Goal: Task Accomplishment & Management: Manage account settings

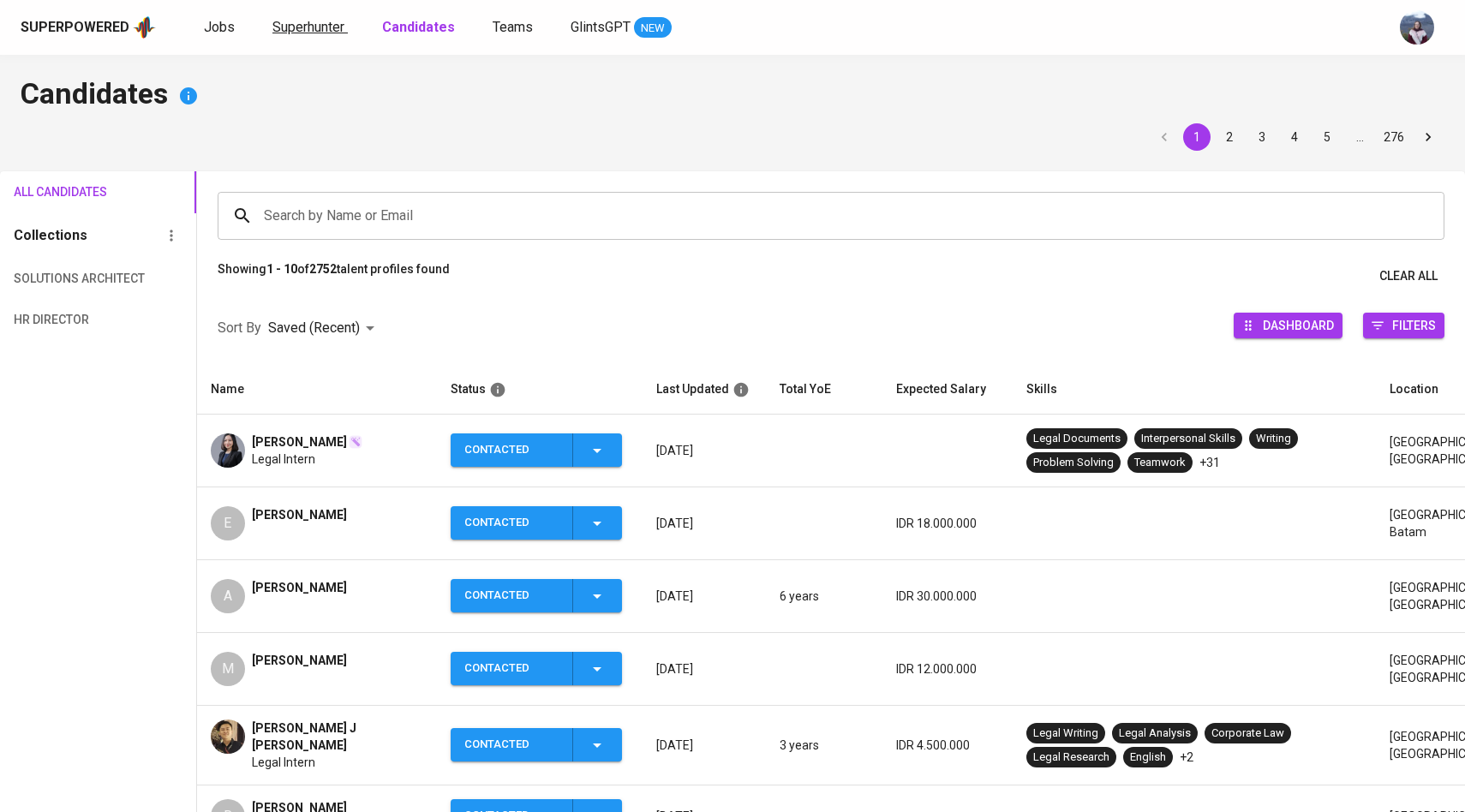
click at [315, 27] on span "Superhunter" at bounding box center [308, 26] width 72 height 16
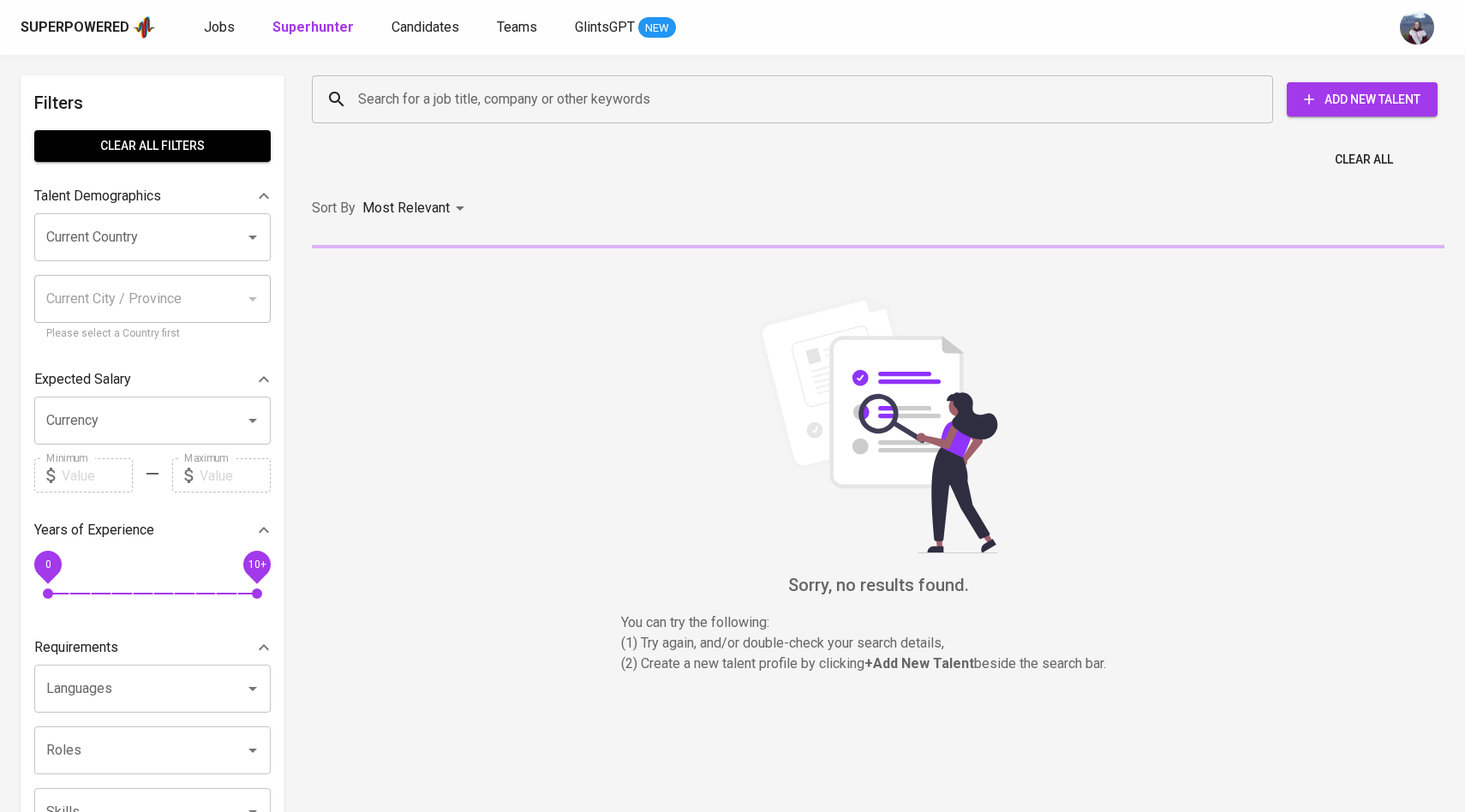
click at [413, 105] on input "Search for a job title, company or other keywords" at bounding box center [796, 99] width 886 height 33
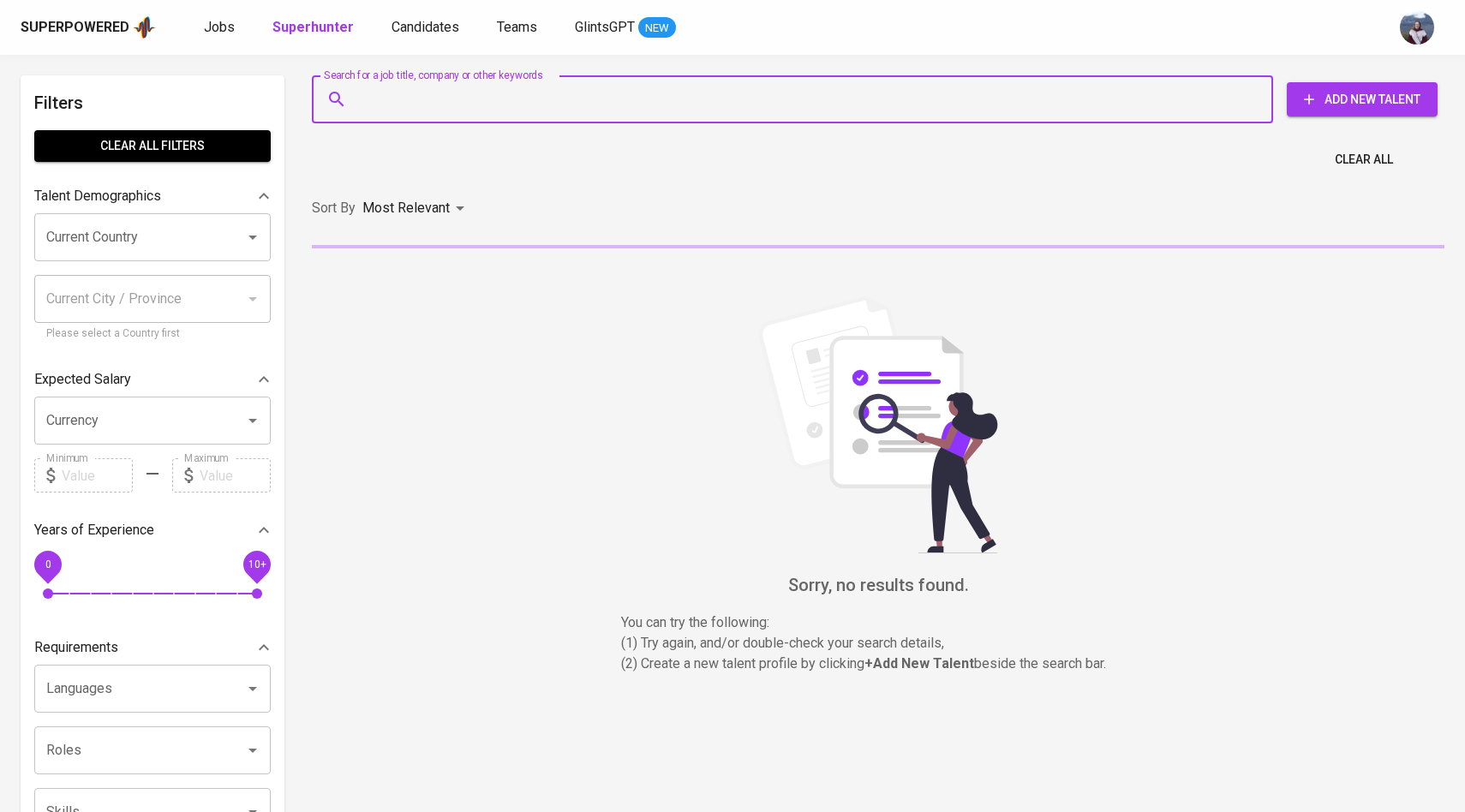
paste input "[EMAIL_ADDRESS][DOMAIN_NAME]"
type input "[EMAIL_ADDRESS][DOMAIN_NAME]"
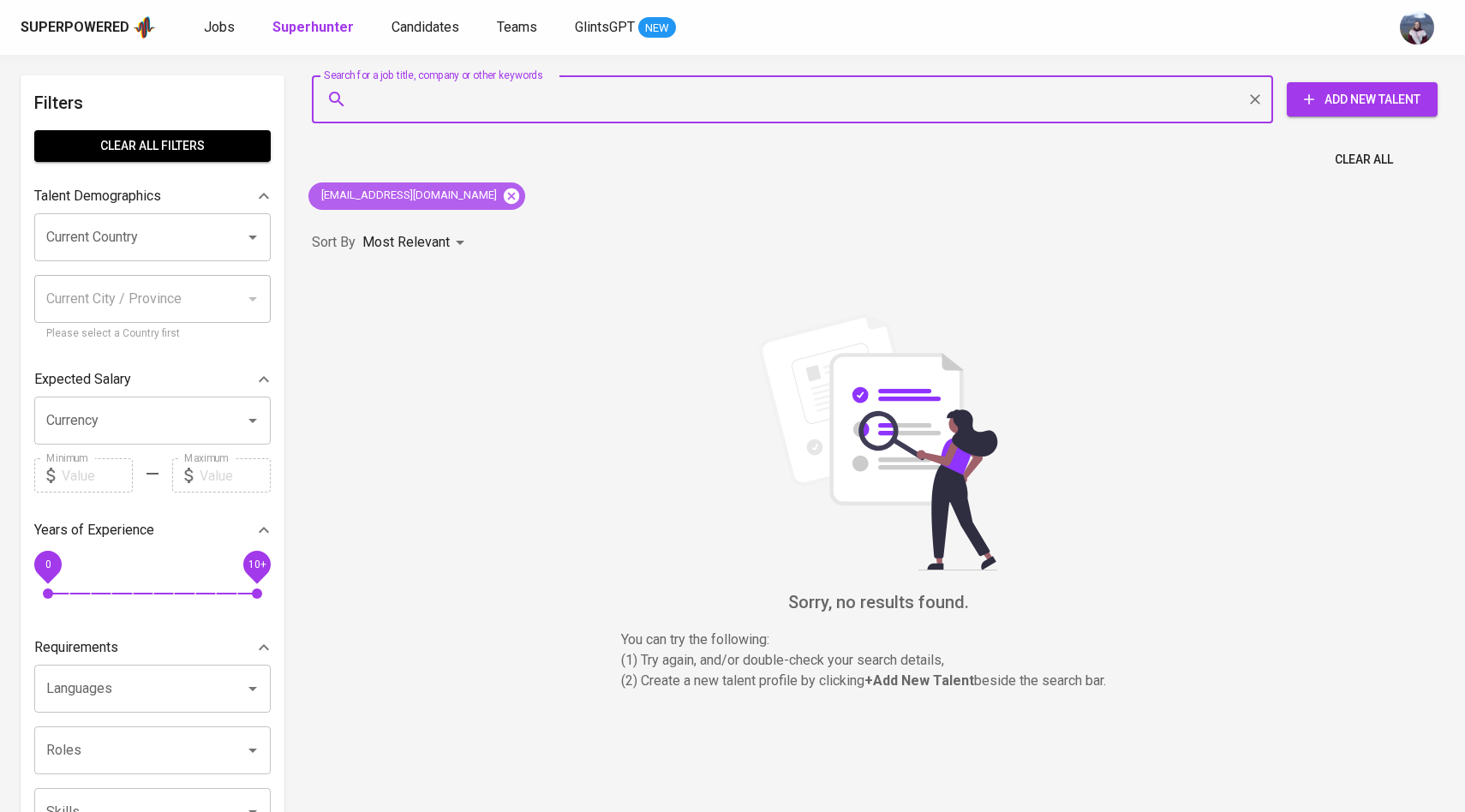
click at [502, 197] on icon at bounding box center [511, 196] width 19 height 19
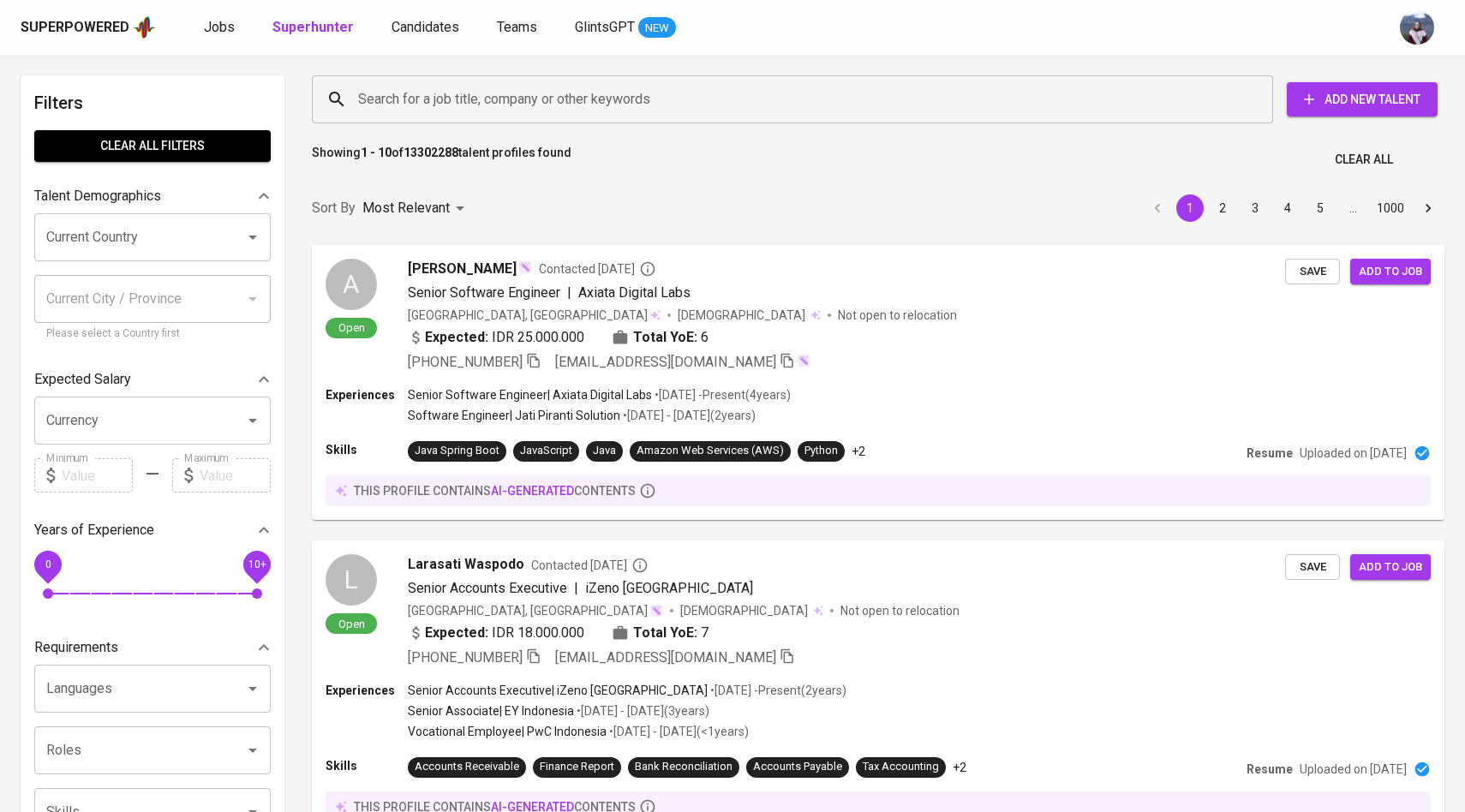
click at [478, 94] on input "Search for a job title, company or other keywords" at bounding box center [796, 99] width 886 height 33
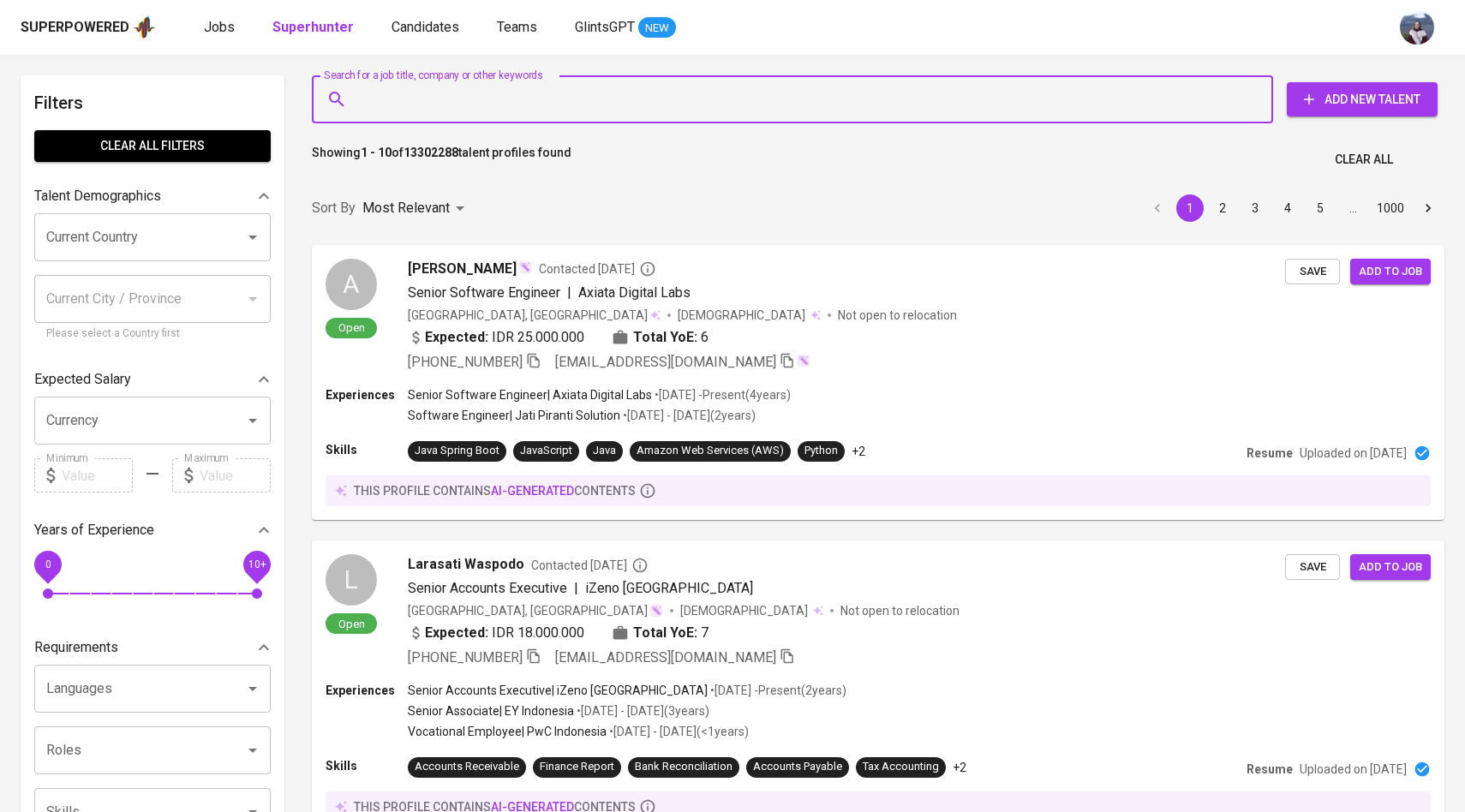
paste input "[EMAIL_ADDRESS][DOMAIN_NAME]"
type input "[EMAIL_ADDRESS][DOMAIN_NAME]"
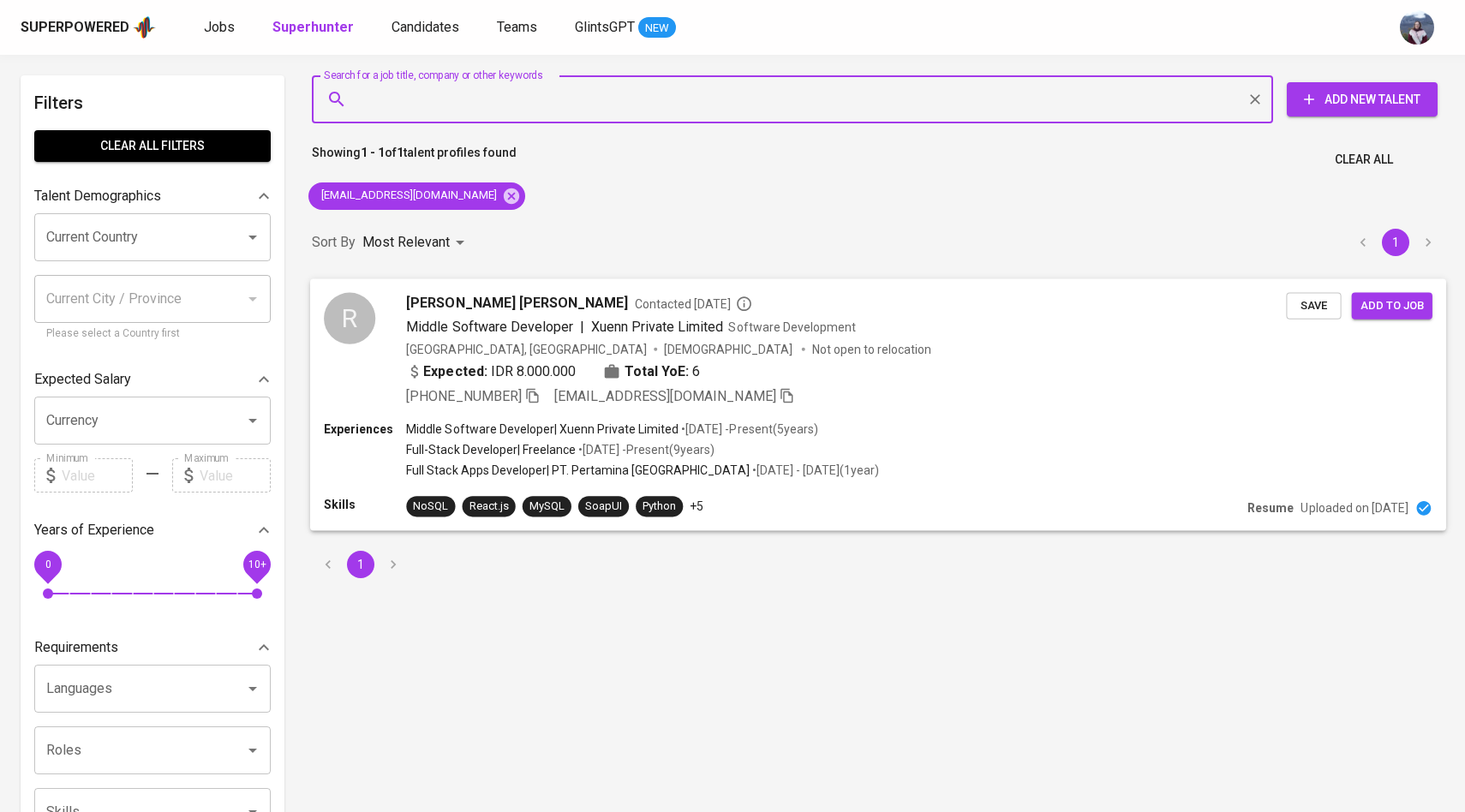
click at [351, 319] on div "R" at bounding box center [349, 318] width 52 height 52
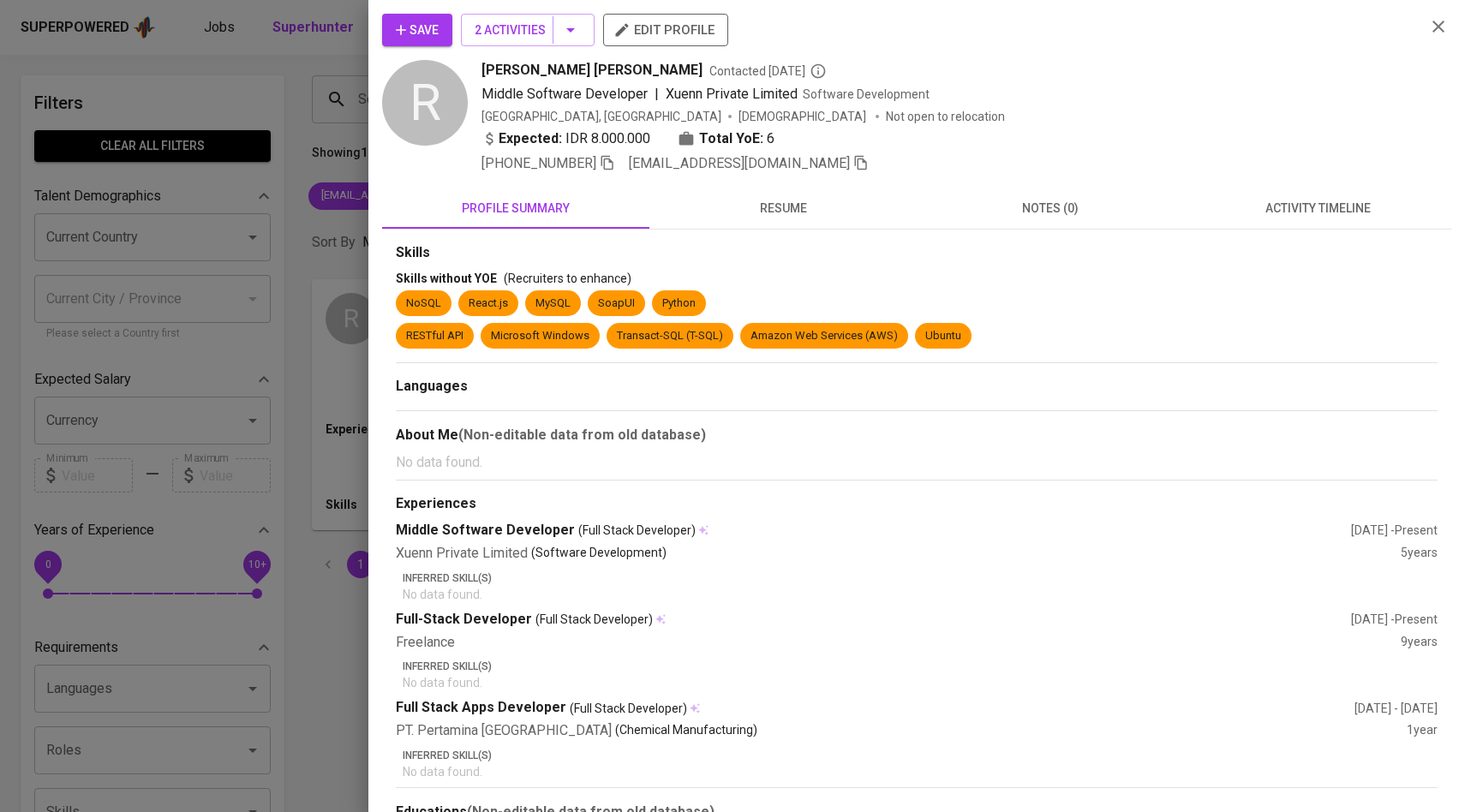
click at [1300, 223] on button "activity timeline" at bounding box center [1317, 208] width 267 height 41
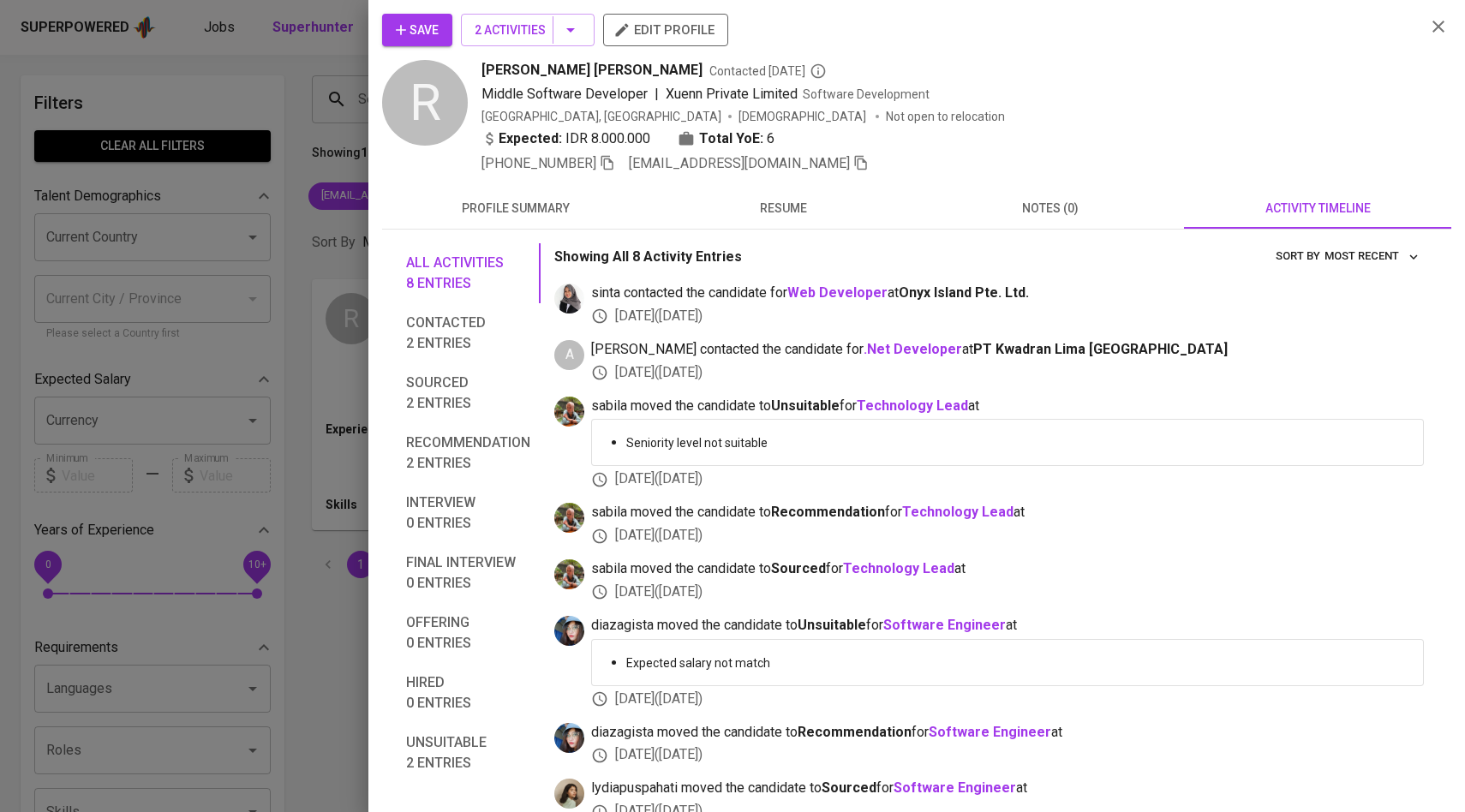
click at [432, 40] on span "Save" at bounding box center [417, 30] width 43 height 22
click at [309, 263] on div at bounding box center [732, 406] width 1465 height 812
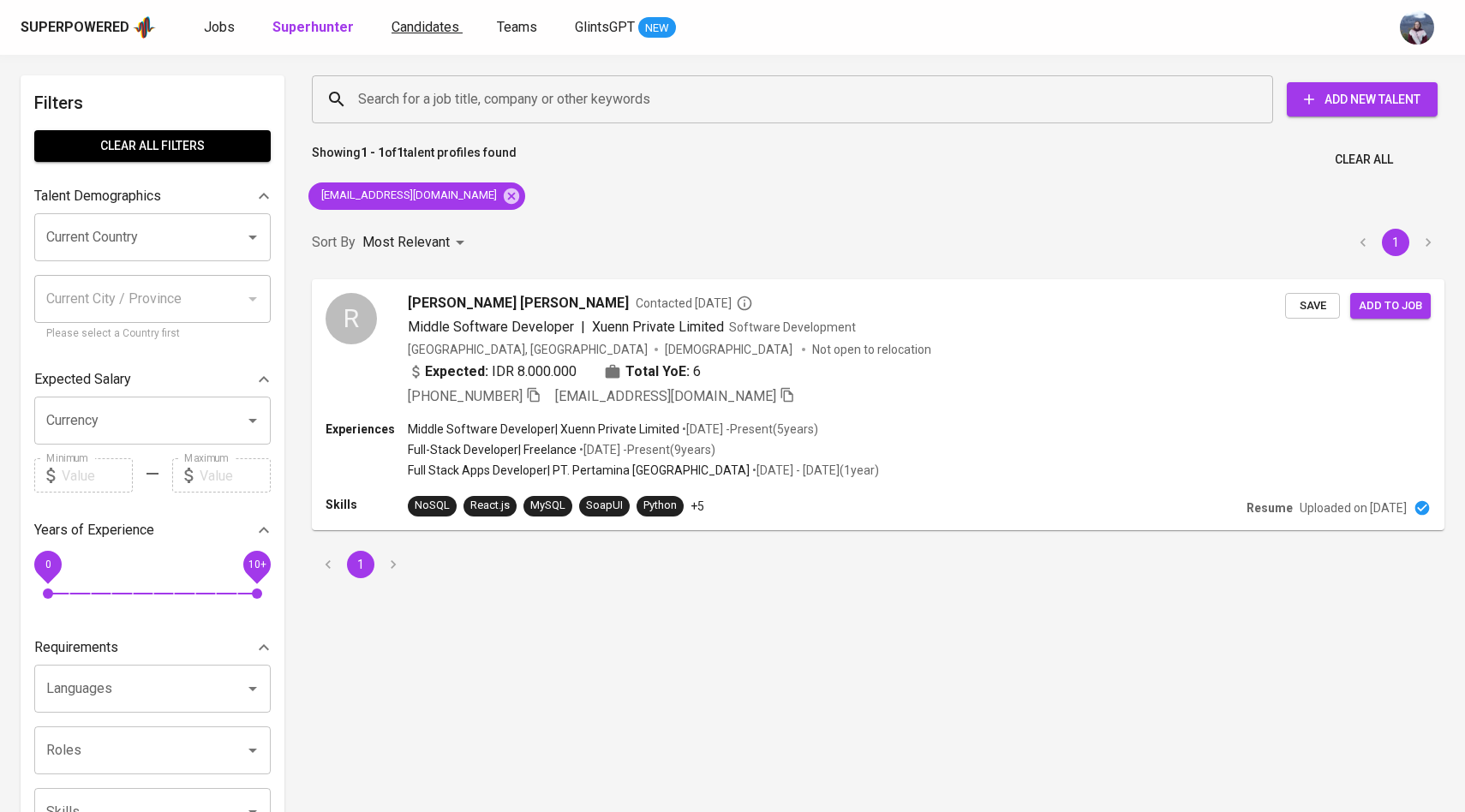
click at [441, 27] on span "Candidates" at bounding box center [425, 26] width 68 height 16
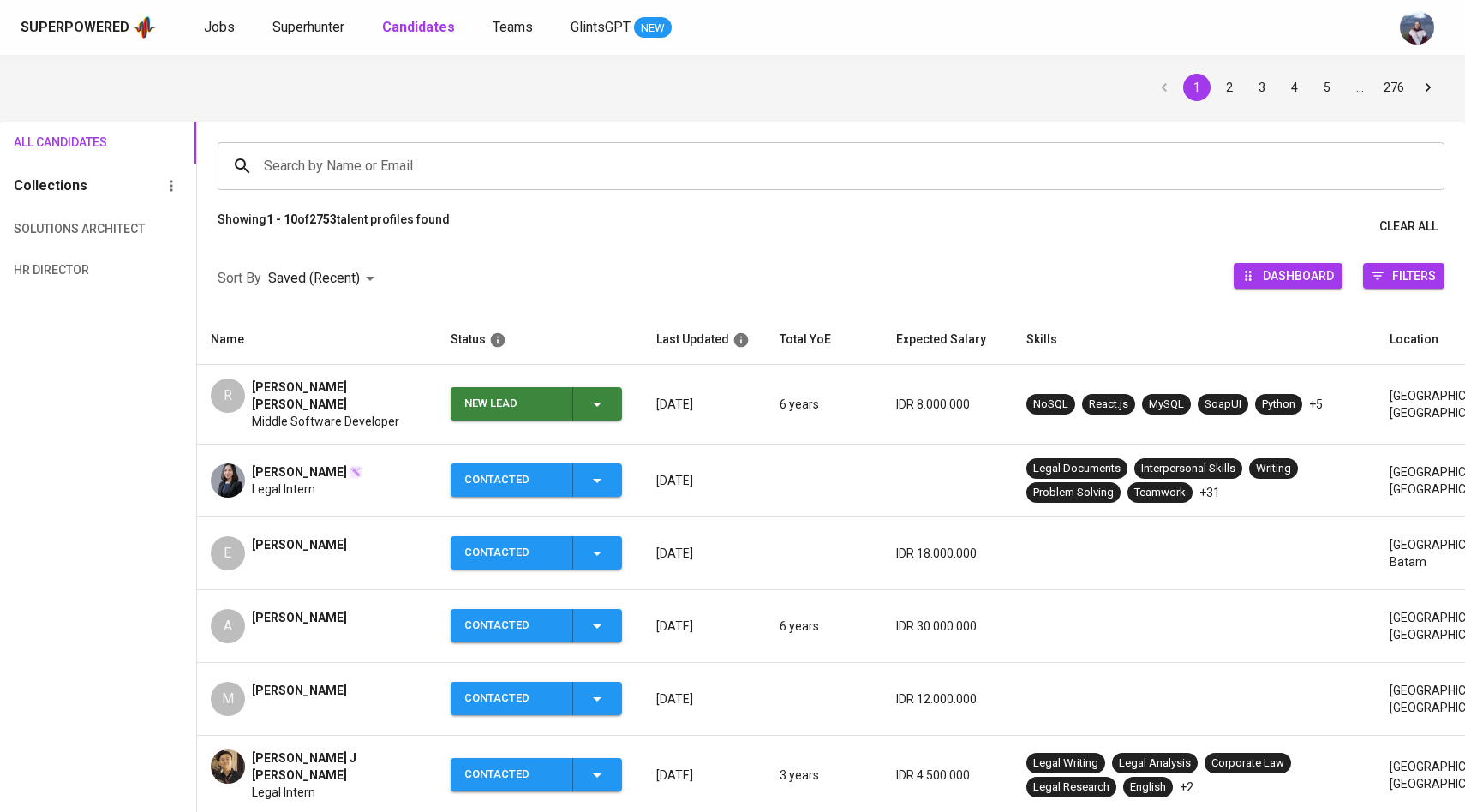
scroll to position [67, 0]
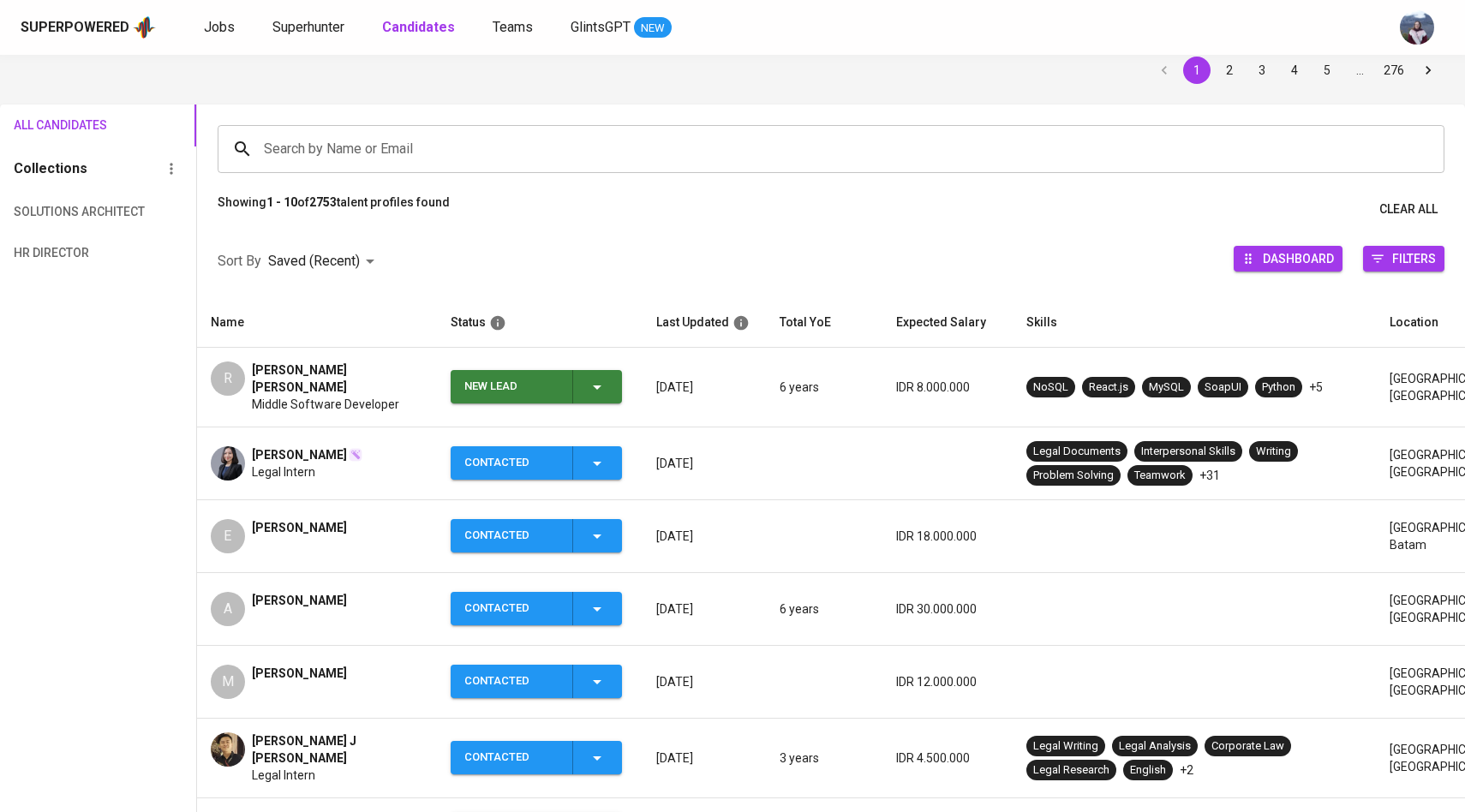
click at [606, 386] on icon "button" at bounding box center [597, 387] width 21 height 21
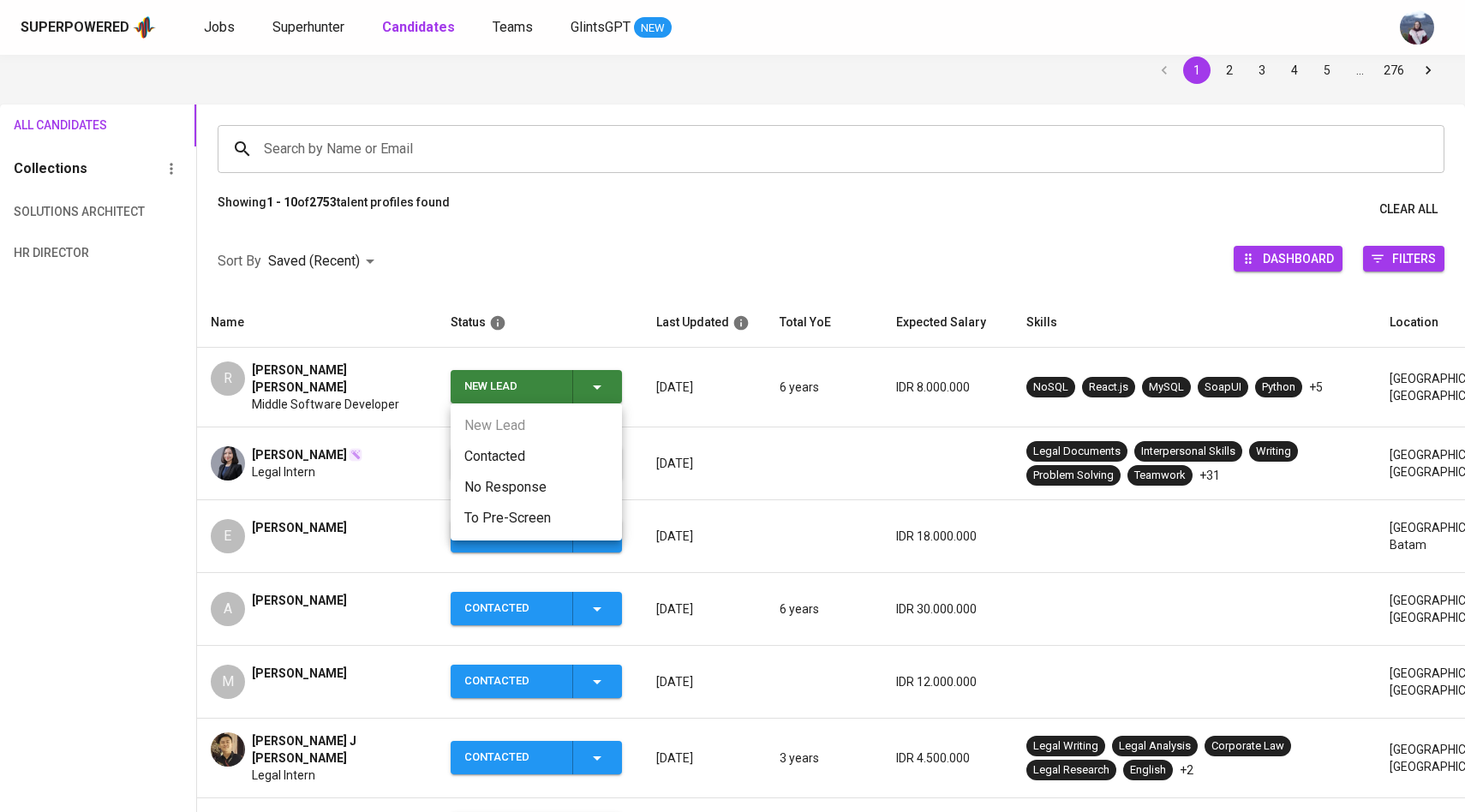
click at [527, 467] on li "Contacted" at bounding box center [536, 456] width 172 height 31
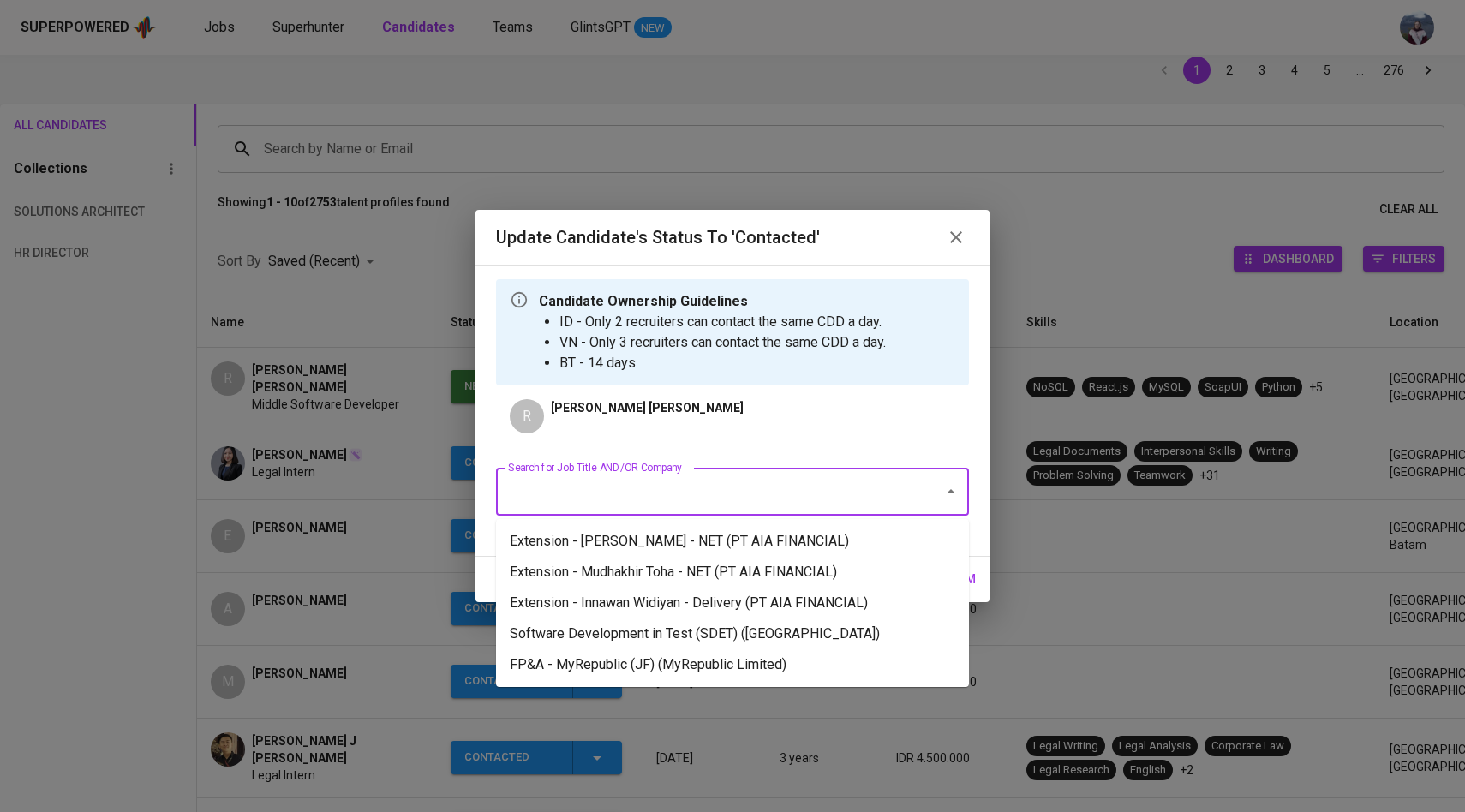
click at [573, 485] on input "Search for Job Title AND/OR Company" at bounding box center [708, 491] width 410 height 33
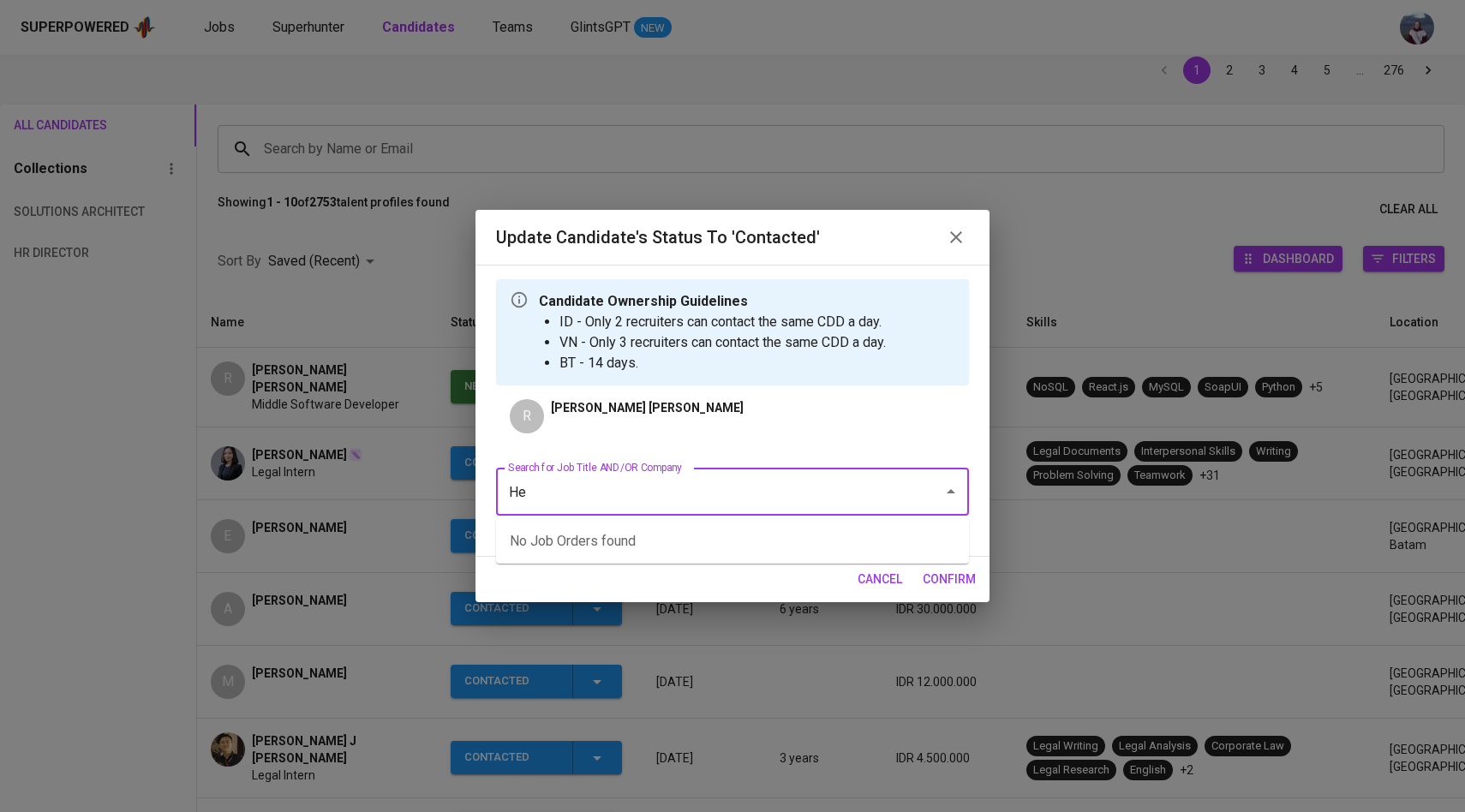
type input "H"
drag, startPoint x: 655, startPoint y: 485, endPoint x: 491, endPoint y: 485, distance: 164.0
click at [491, 485] on div "Candidate Ownership Guidelines ID - Only 2 recruiters can contact the same CDD …" at bounding box center [732, 411] width 514 height 293
type input "H"
type input "P"
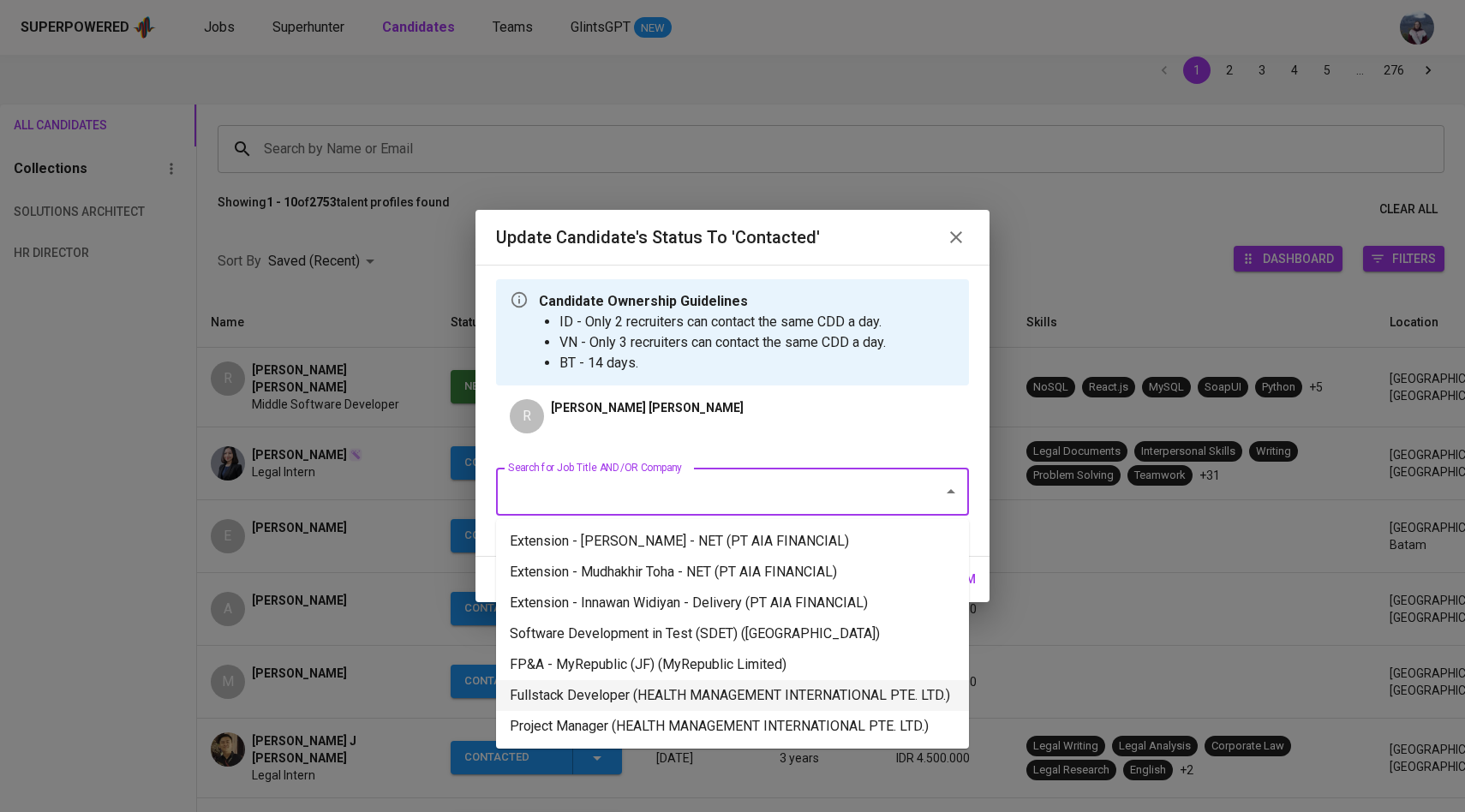
click at [598, 698] on li "Fullstack Developer (HEALTH MANAGEMENT INTERNATIONAL PTE. LTD.)" at bounding box center [732, 695] width 473 height 31
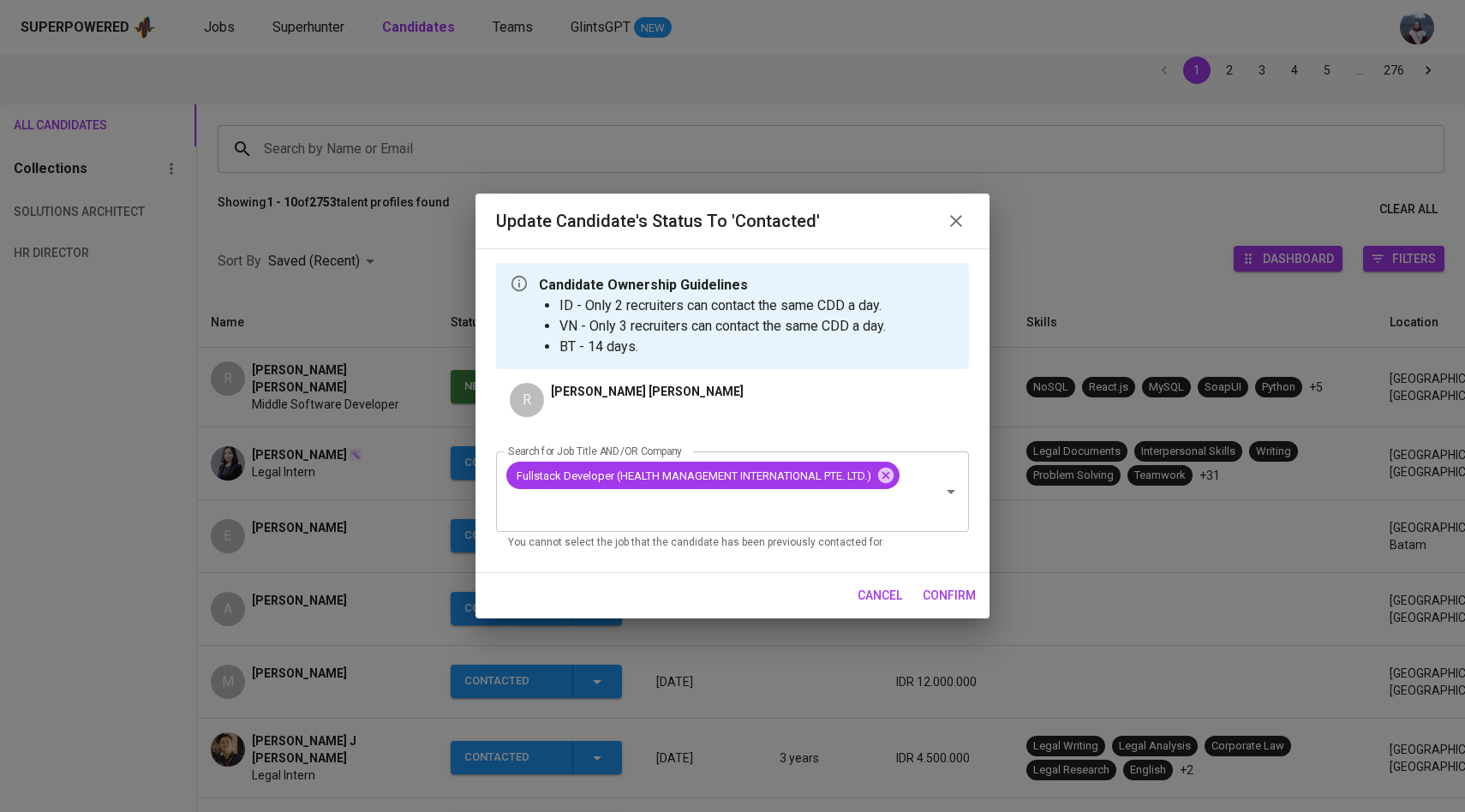
click at [942, 589] on span "confirm" at bounding box center [949, 595] width 53 height 22
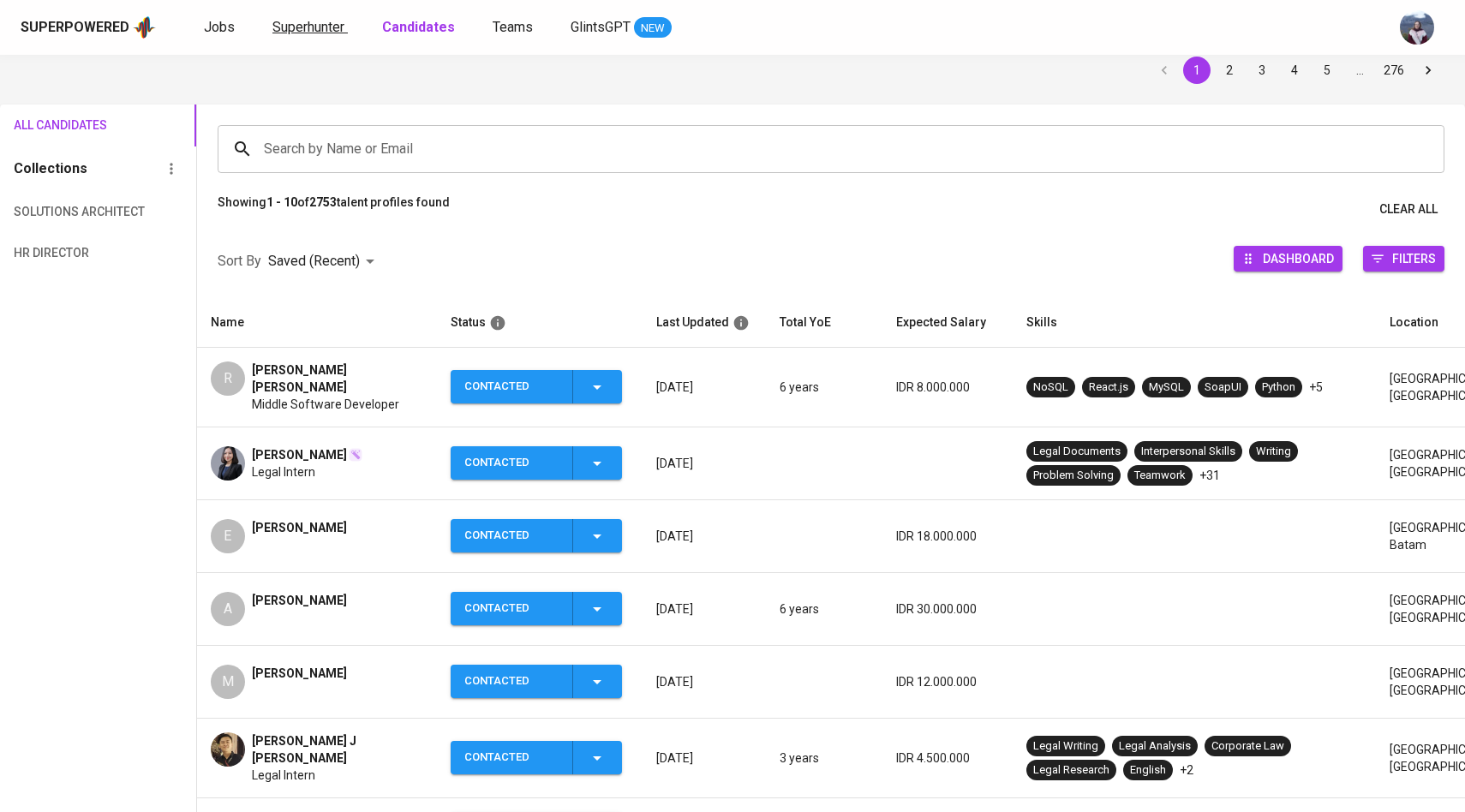
click at [343, 18] on link "Superhunter" at bounding box center [310, 27] width 75 height 22
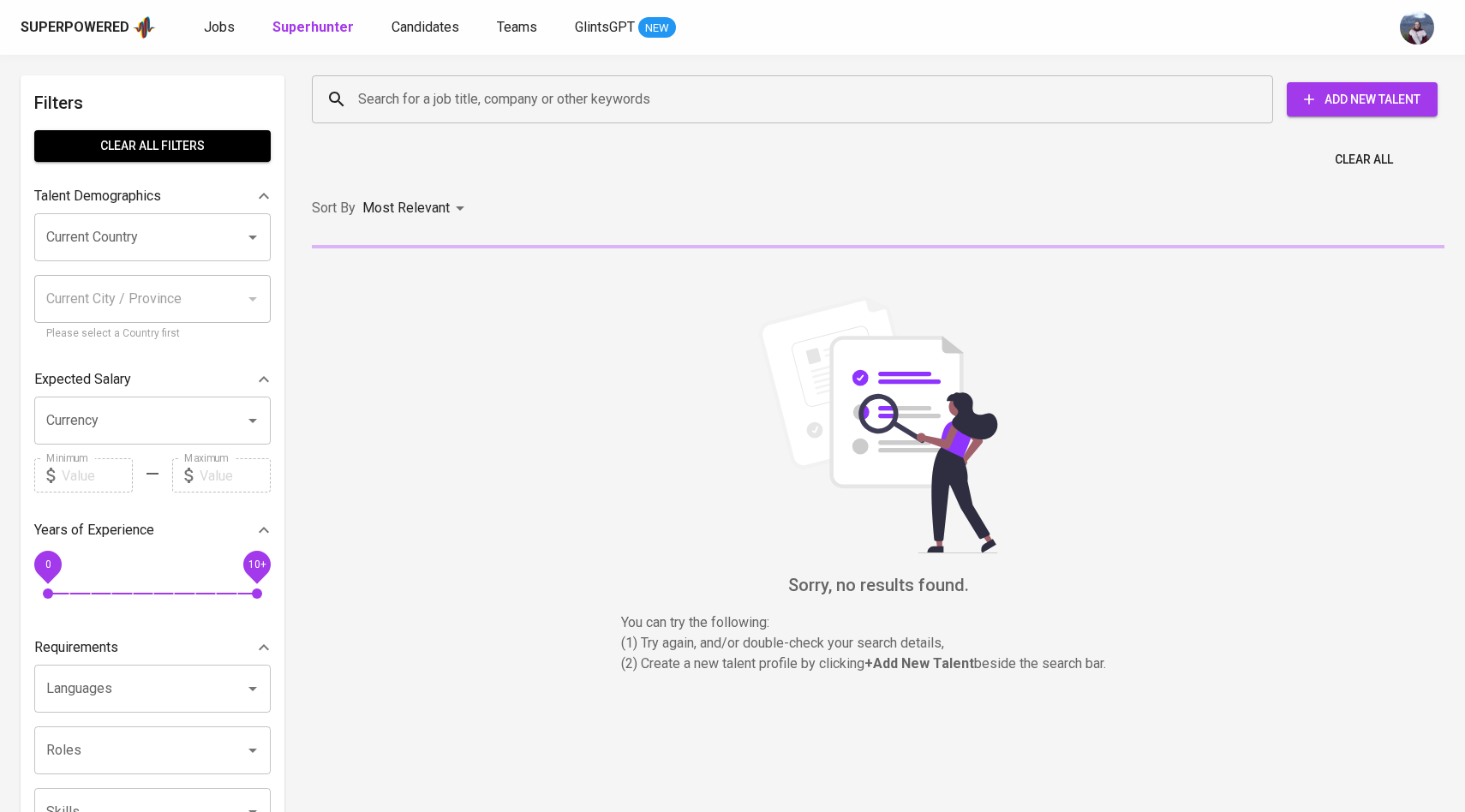
click at [376, 94] on input "Search for a job title, company or other keywords" at bounding box center [796, 99] width 886 height 33
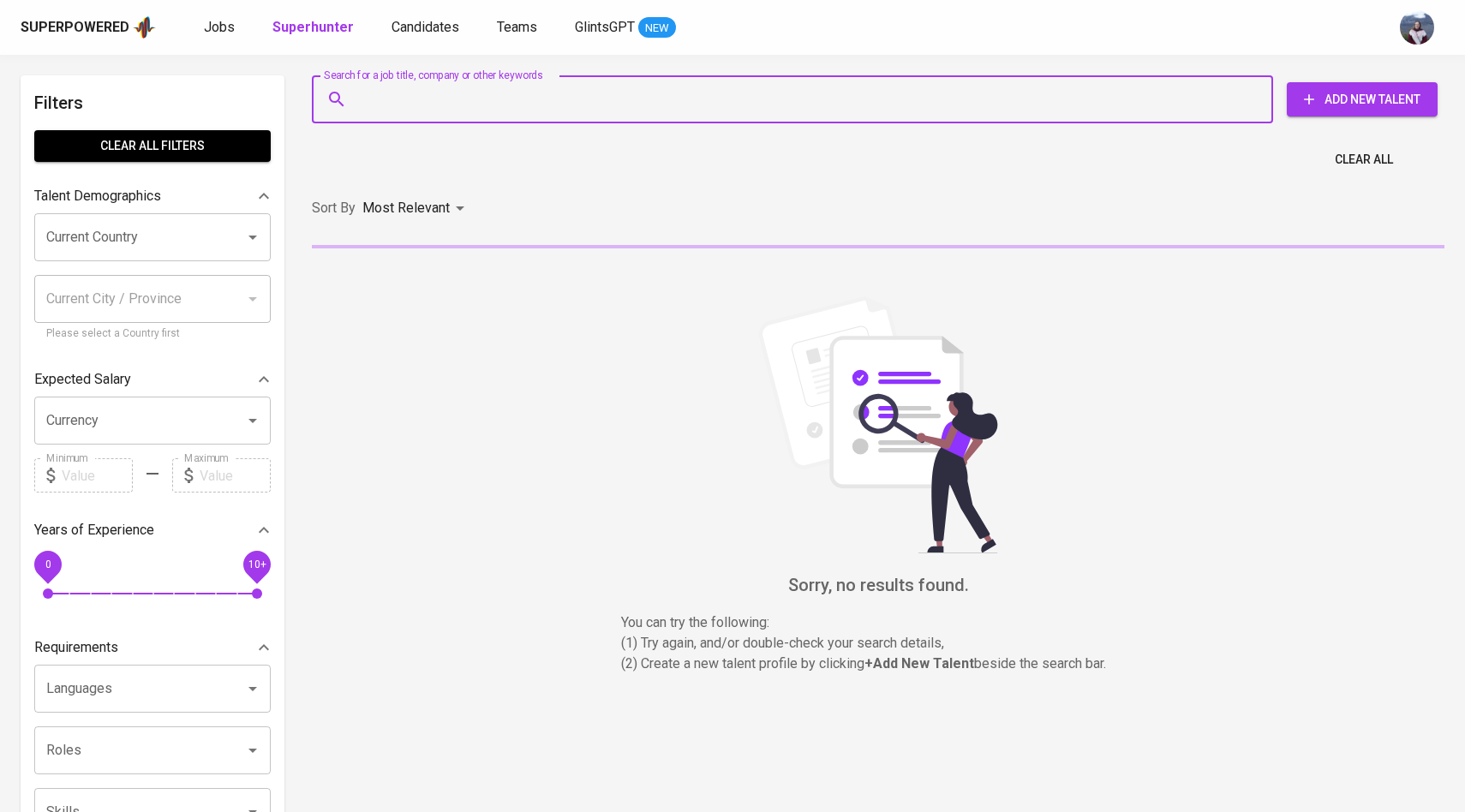
paste input "[EMAIL_ADDRESS][DOMAIN_NAME]"
type input "[EMAIL_ADDRESS][DOMAIN_NAME]"
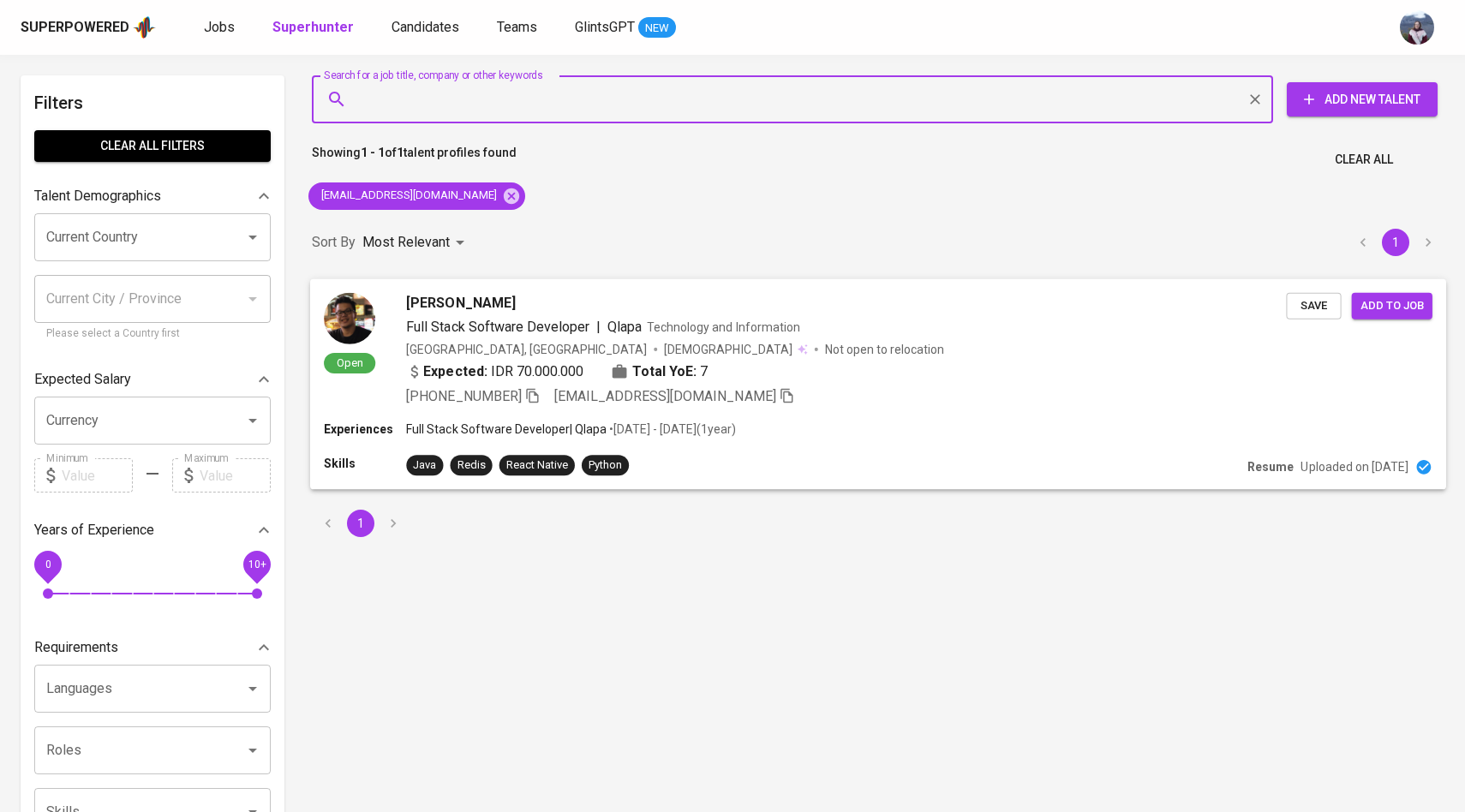
click at [324, 323] on img at bounding box center [349, 318] width 52 height 52
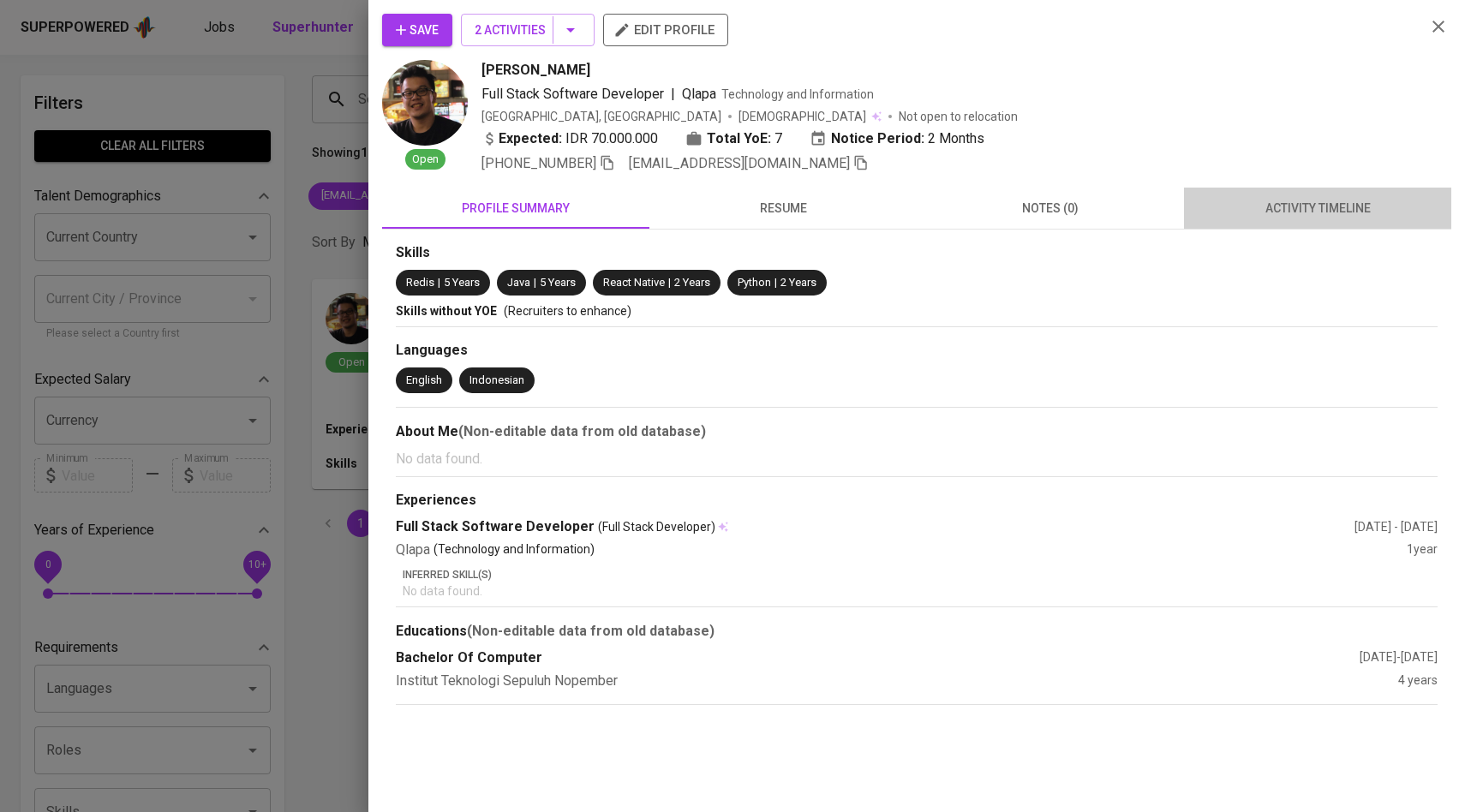
click at [1289, 196] on button "activity timeline" at bounding box center [1317, 208] width 267 height 41
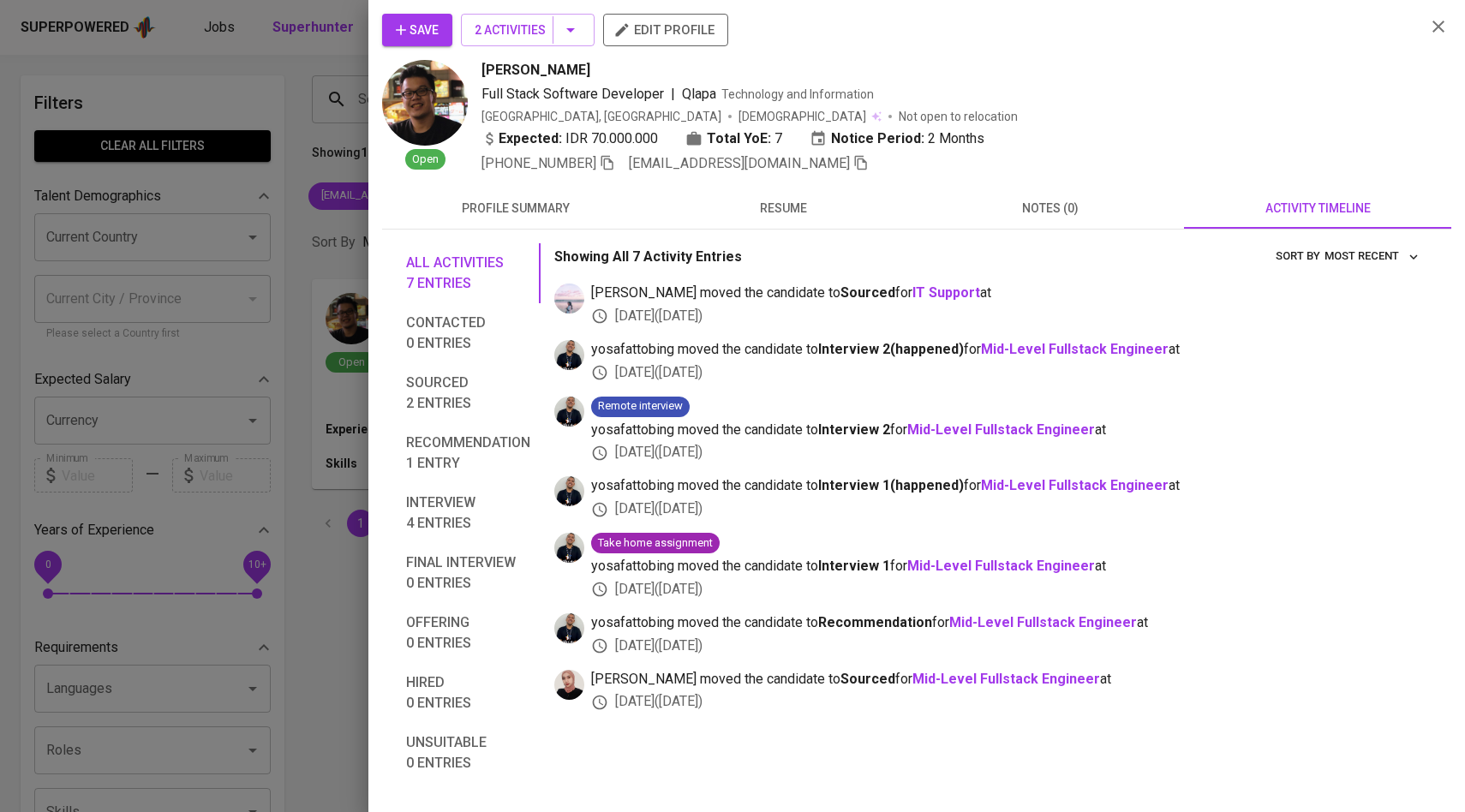
click at [407, 20] on span "Save" at bounding box center [417, 30] width 43 height 22
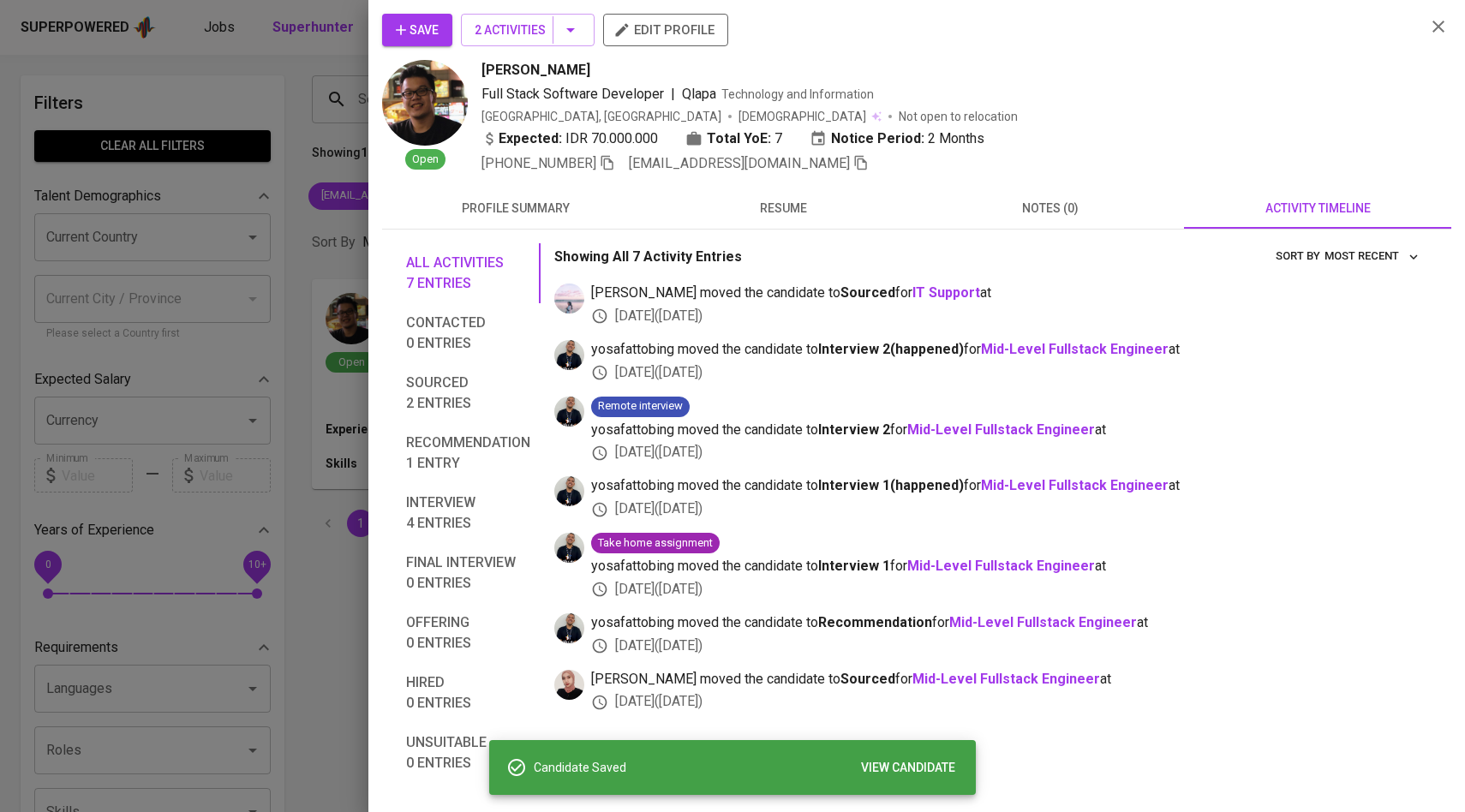
click at [189, 179] on div at bounding box center [732, 406] width 1465 height 812
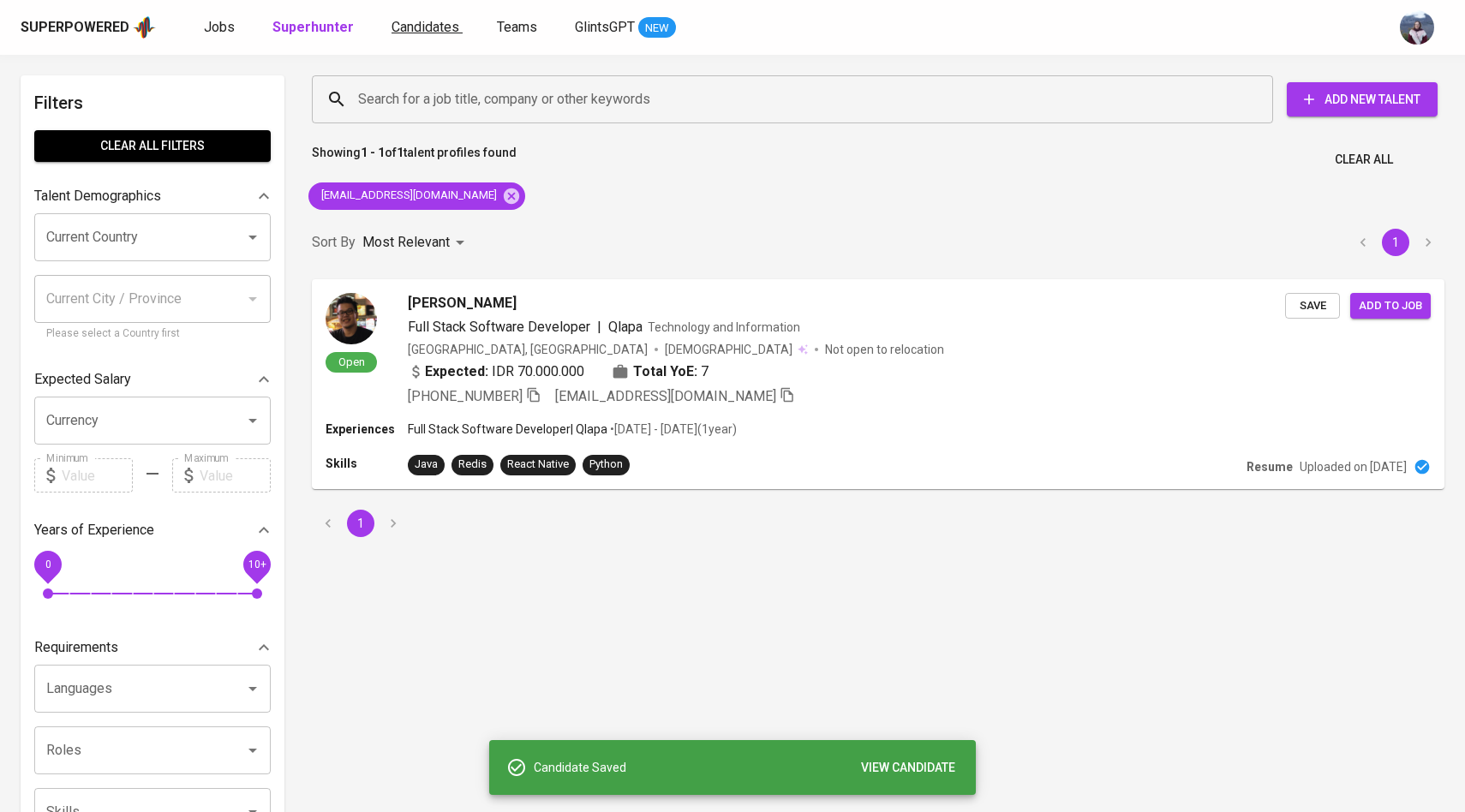
click at [409, 21] on span "Candidates" at bounding box center [425, 26] width 68 height 16
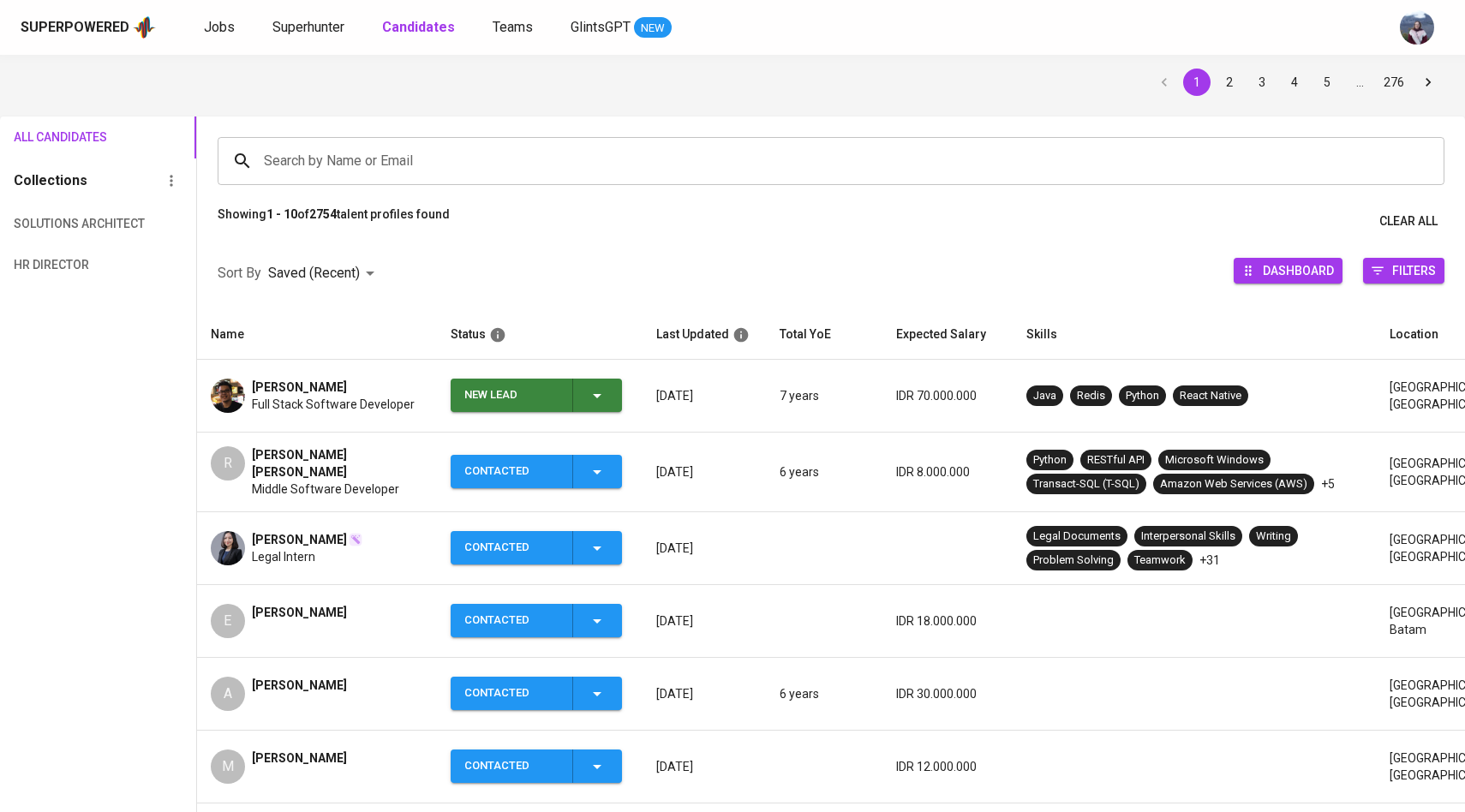
scroll to position [85, 0]
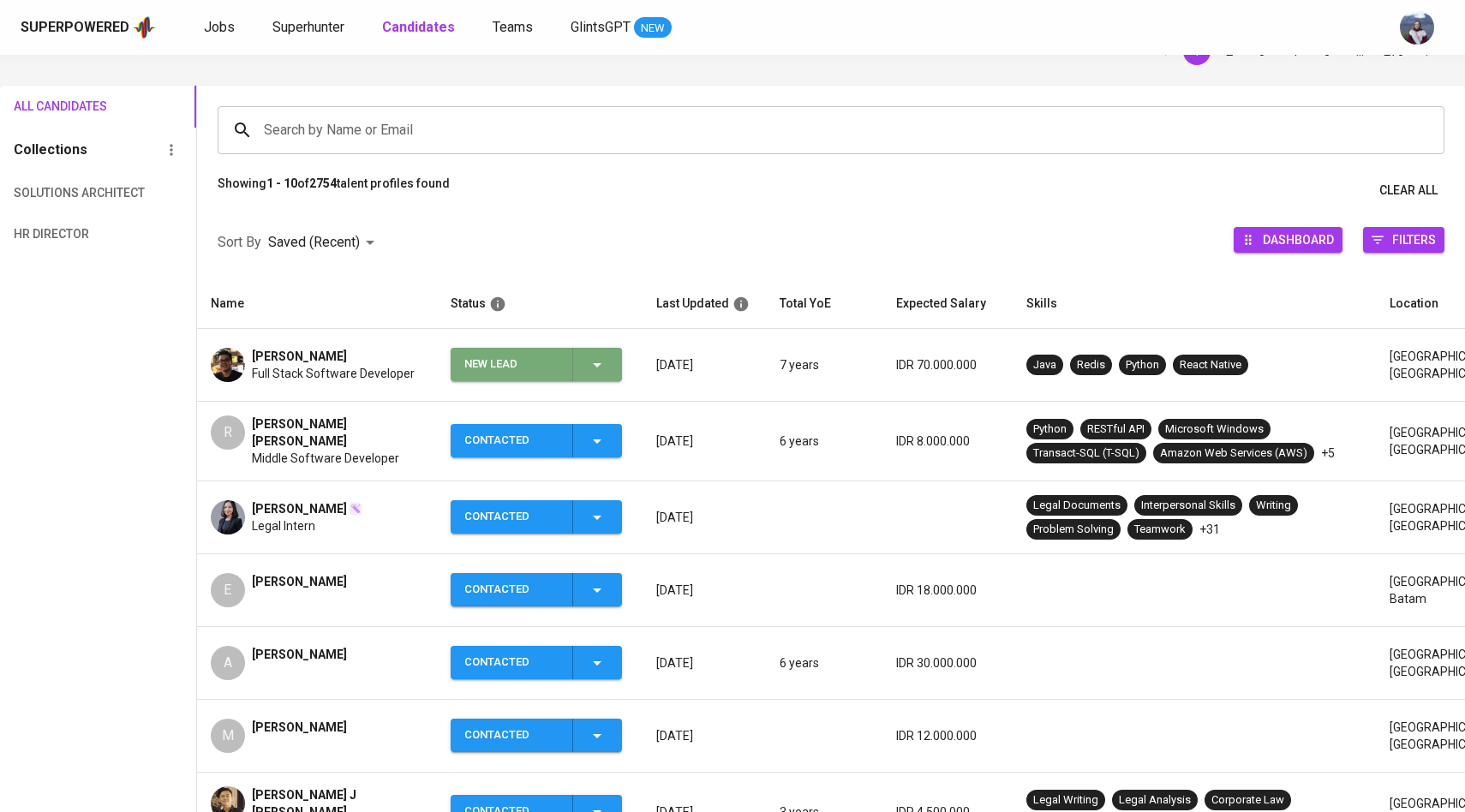
click at [596, 361] on icon "button" at bounding box center [597, 365] width 21 height 21
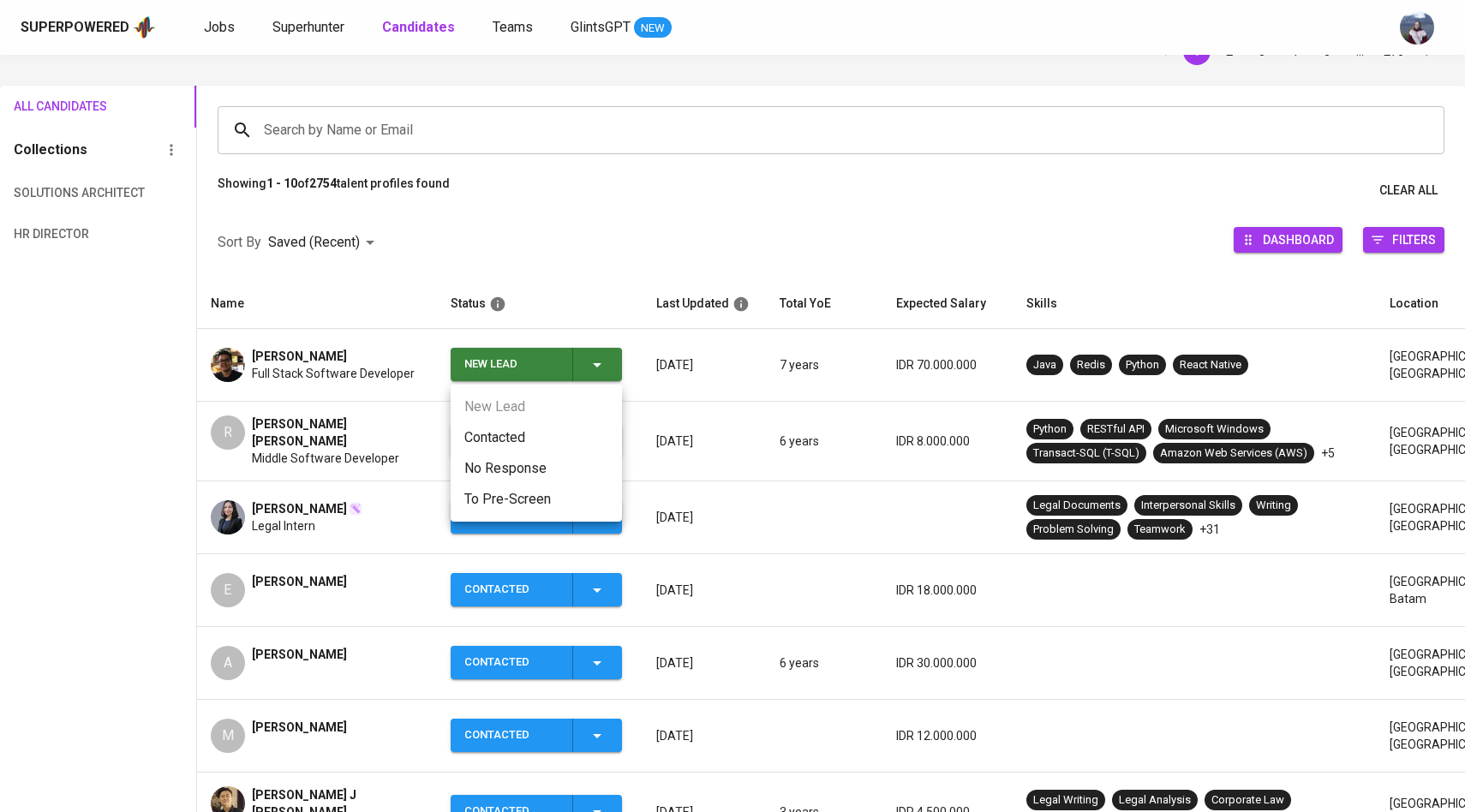
click at [510, 441] on li "Contacted" at bounding box center [536, 437] width 172 height 31
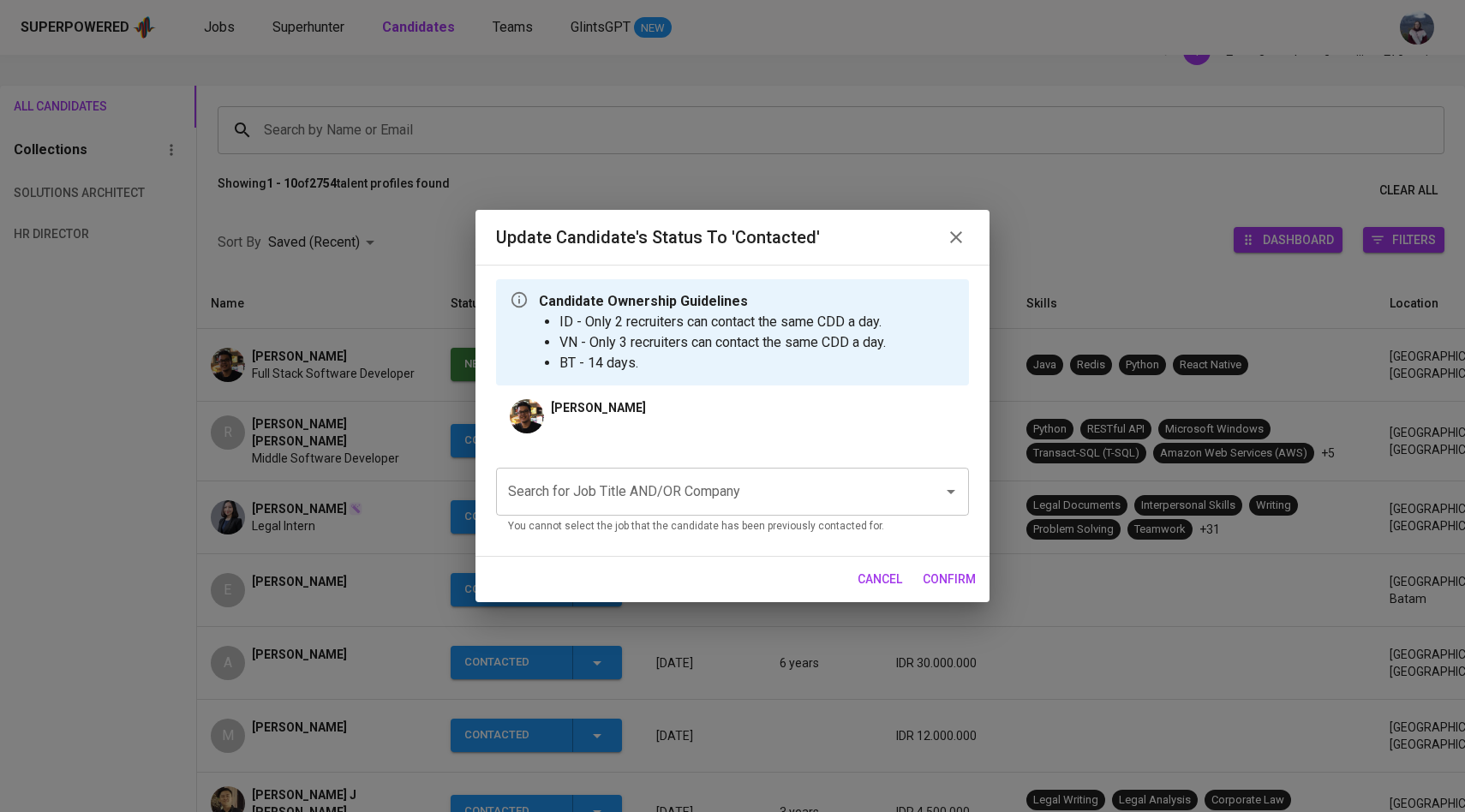
click at [592, 515] on div "Search for Job Title AND/OR Company" at bounding box center [732, 491] width 473 height 48
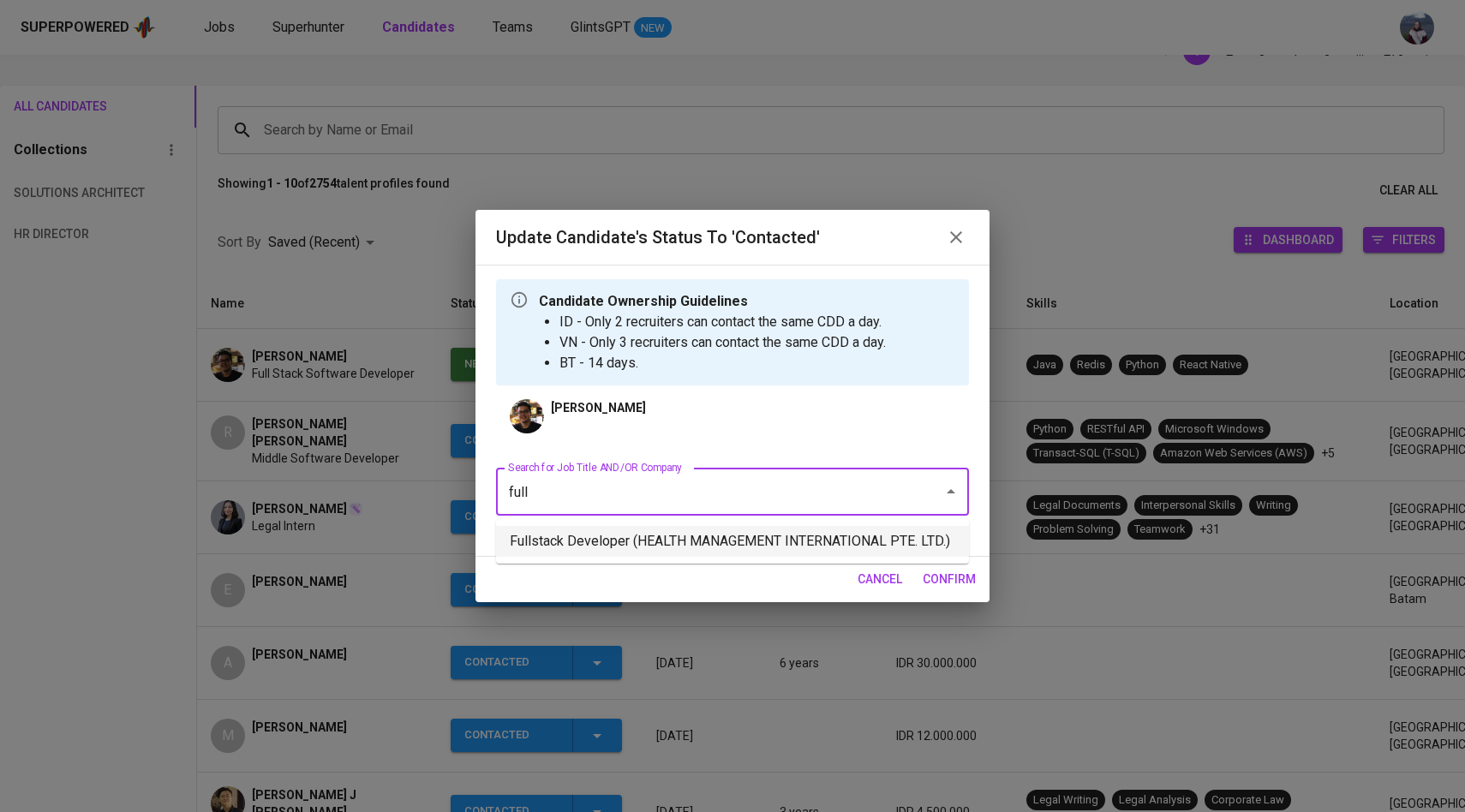
click at [615, 557] on li "Fullstack Developer (HEALTH MANAGEMENT INTERNATIONAL PTE. LTD.)" at bounding box center [732, 541] width 473 height 31
type input "full"
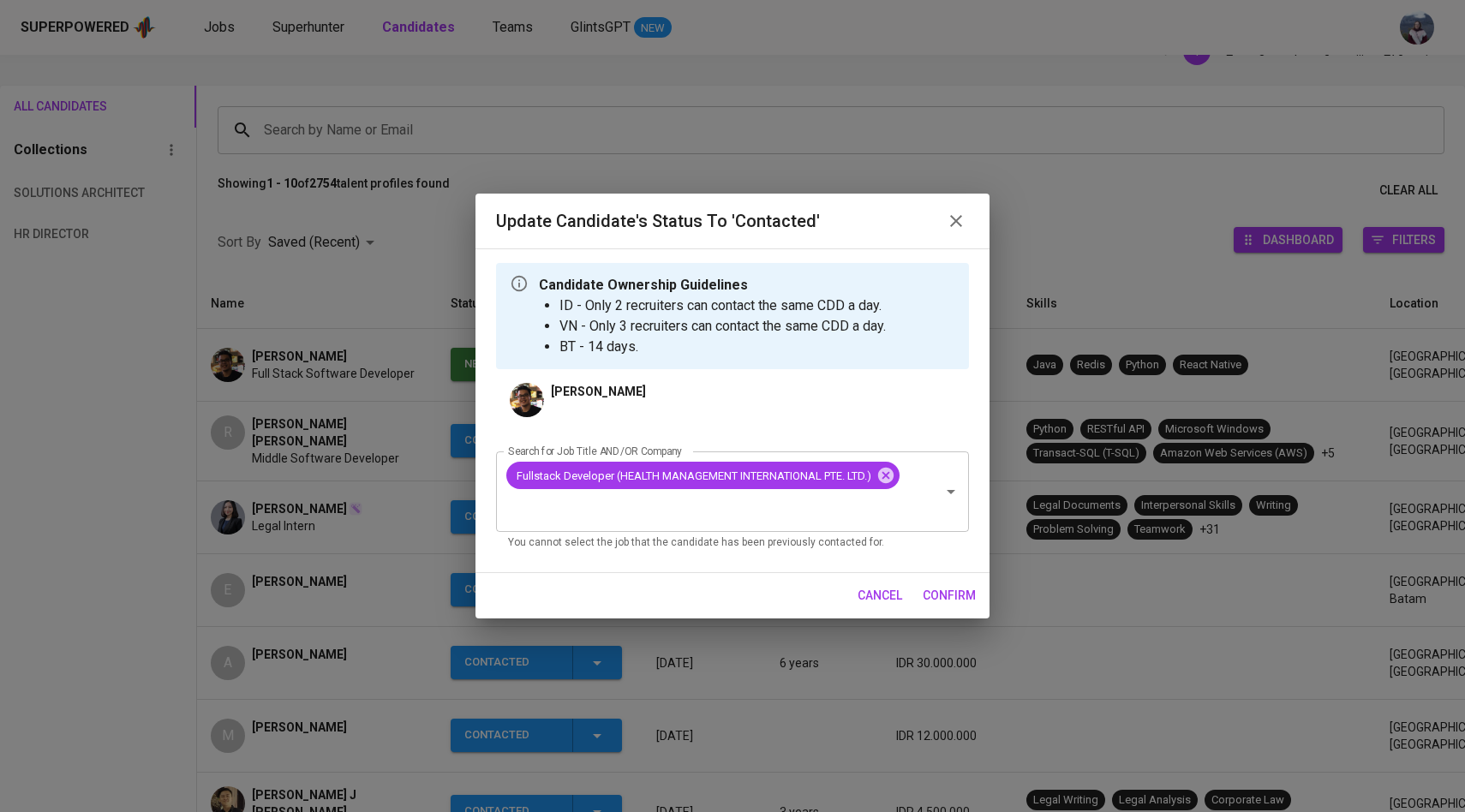
click at [938, 601] on span "confirm" at bounding box center [949, 595] width 53 height 22
